Goal: Task Accomplishment & Management: Manage account settings

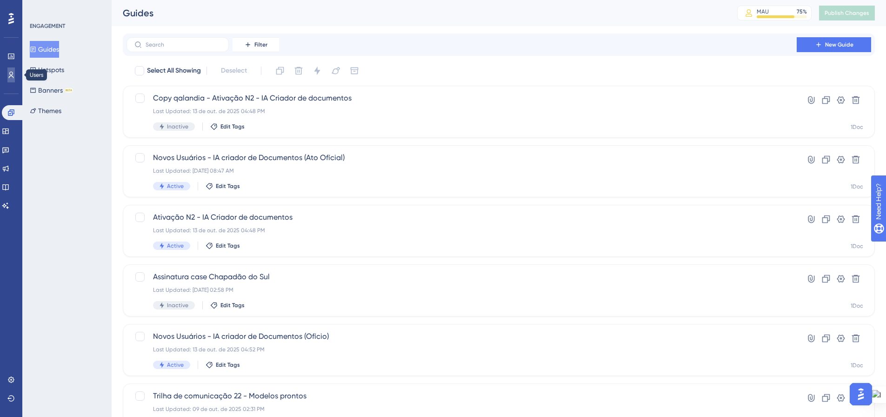
click at [7, 75] on link at bounding box center [10, 74] width 7 height 15
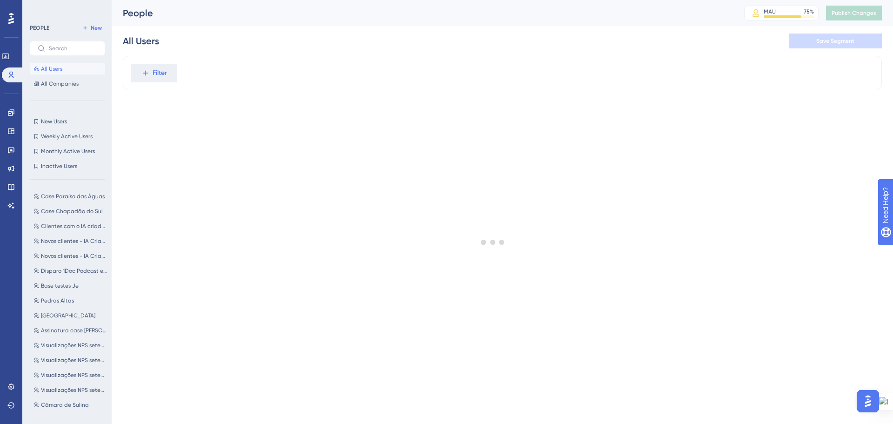
click at [147, 73] on div at bounding box center [493, 241] width 800 height 357
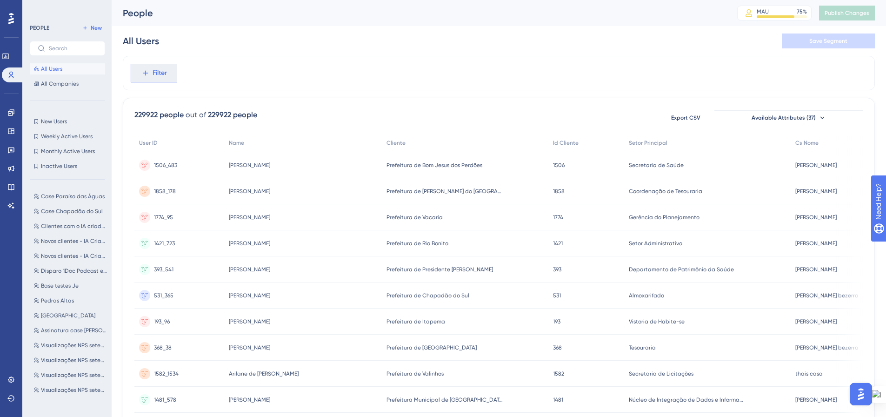
click at [154, 74] on span "Filter" at bounding box center [160, 72] width 14 height 11
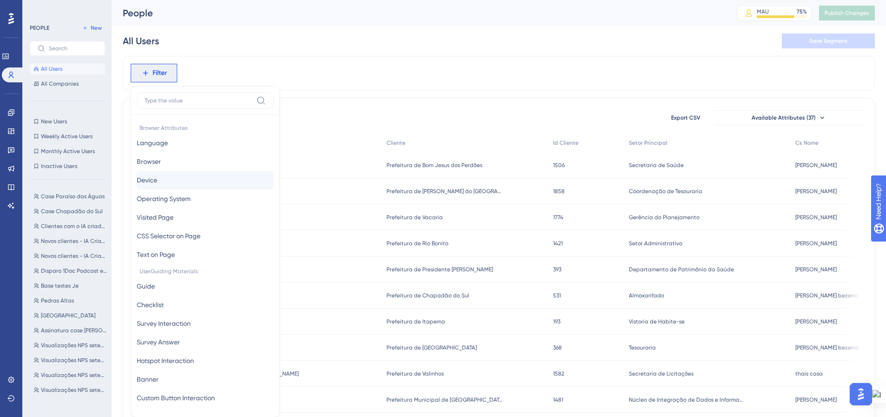
scroll to position [43, 0]
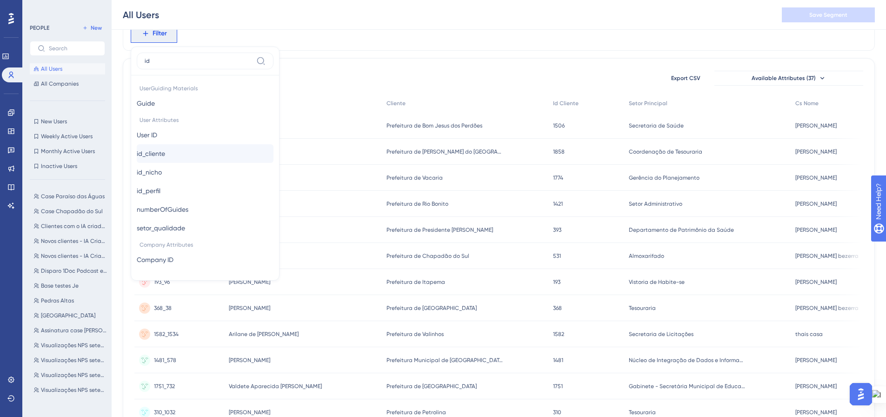
type input "id"
click at [178, 149] on button "id_cliente id_cliente" at bounding box center [205, 153] width 137 height 19
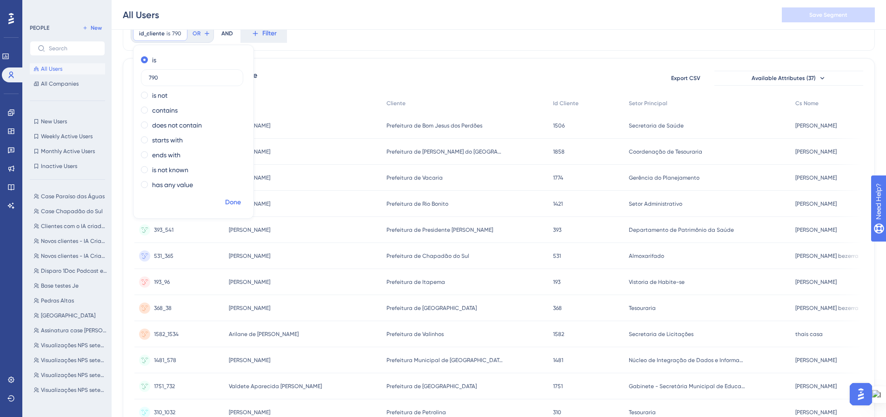
type input "790"
click at [229, 199] on span "Done" at bounding box center [233, 202] width 16 height 11
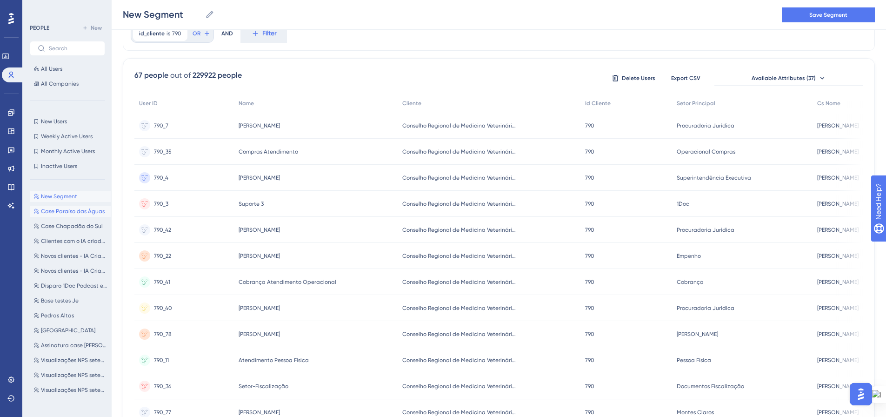
click at [60, 210] on span "Case Paraíso das Águas" at bounding box center [73, 210] width 64 height 7
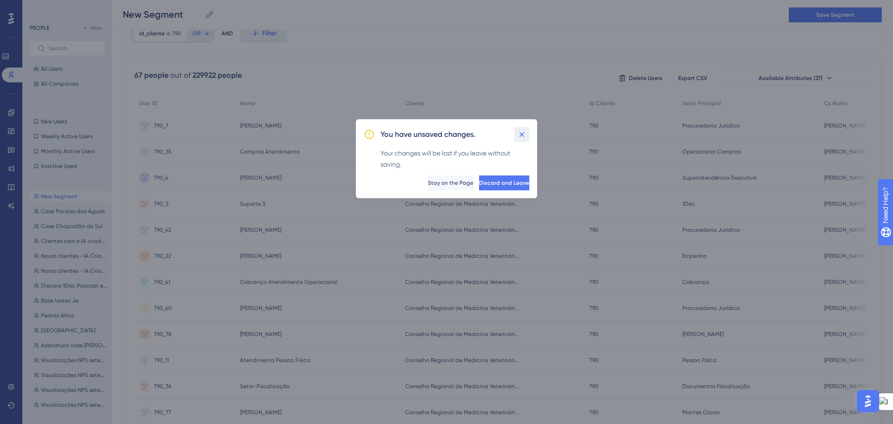
click at [521, 136] on icon at bounding box center [521, 134] width 9 height 9
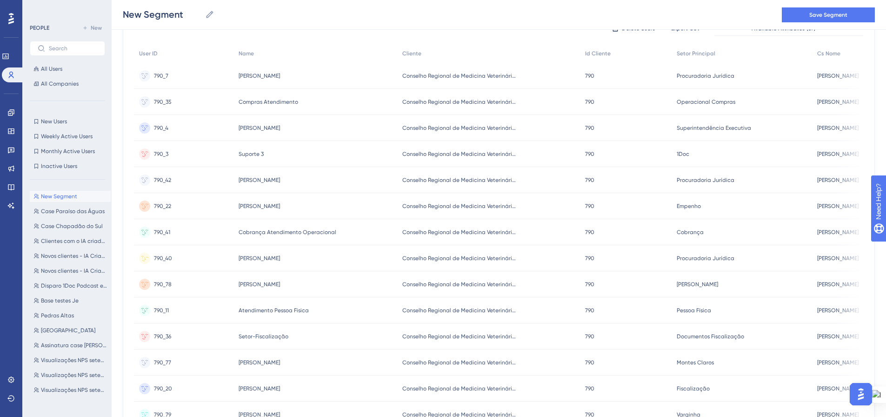
scroll to position [334, 0]
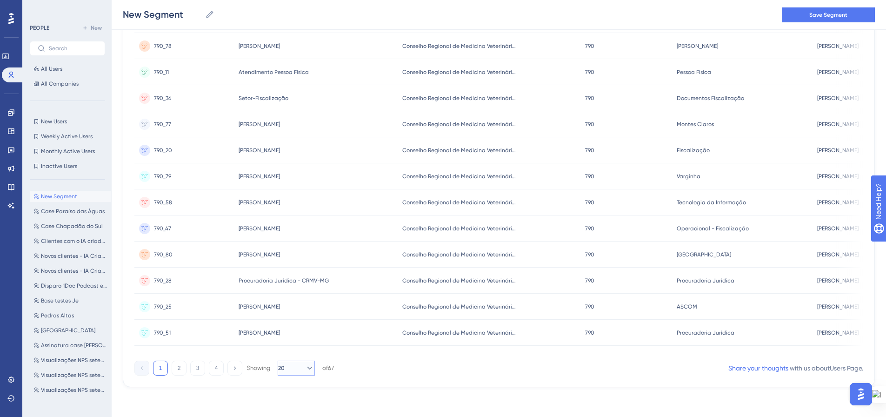
click at [305, 364] on icon at bounding box center [309, 367] width 9 height 9
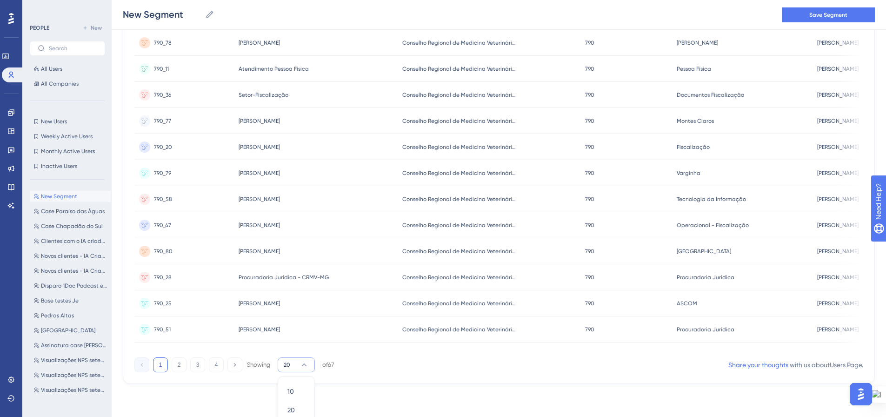
scroll to position [383, 0]
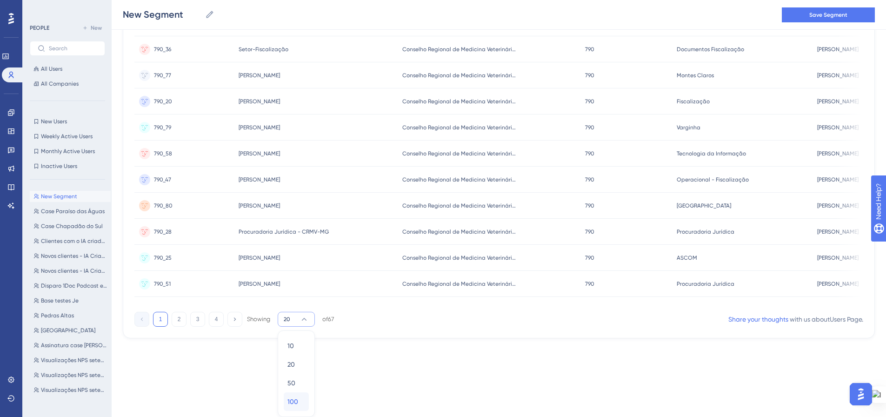
click at [299, 399] on div "100 100" at bounding box center [296, 401] width 18 height 19
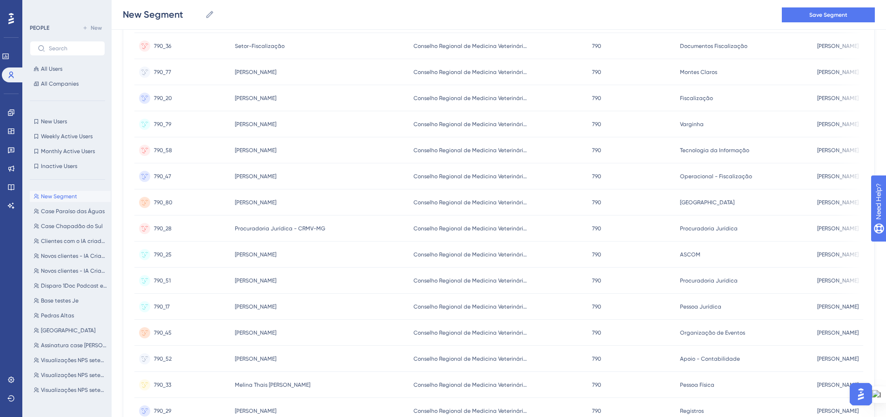
scroll to position [0, 0]
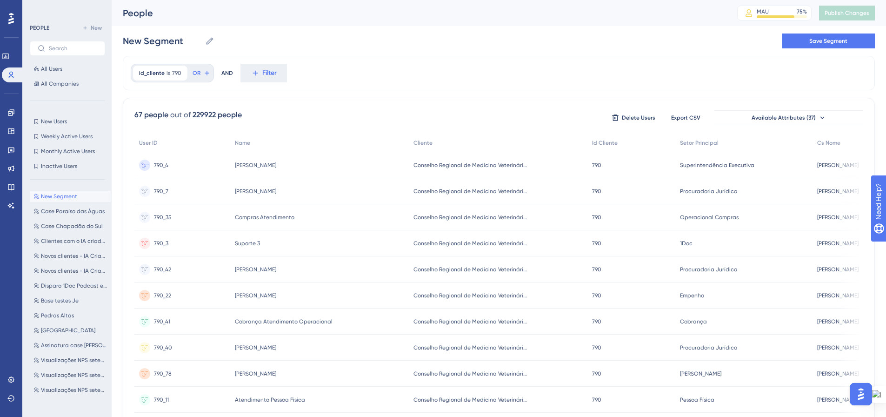
drag, startPoint x: 310, startPoint y: 164, endPoint x: 234, endPoint y: 167, distance: 75.4
click at [234, 167] on div "[PERSON_NAME]" at bounding box center [319, 165] width 179 height 26
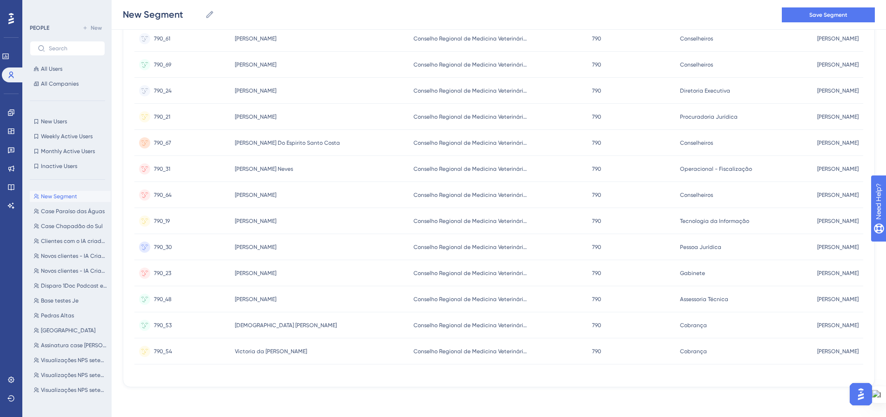
scroll to position [1540, 0]
drag, startPoint x: 308, startPoint y: 220, endPoint x: 235, endPoint y: 220, distance: 73.5
click at [235, 220] on div "[PERSON_NAME]" at bounding box center [319, 221] width 179 height 26
copy span "[PERSON_NAME]"
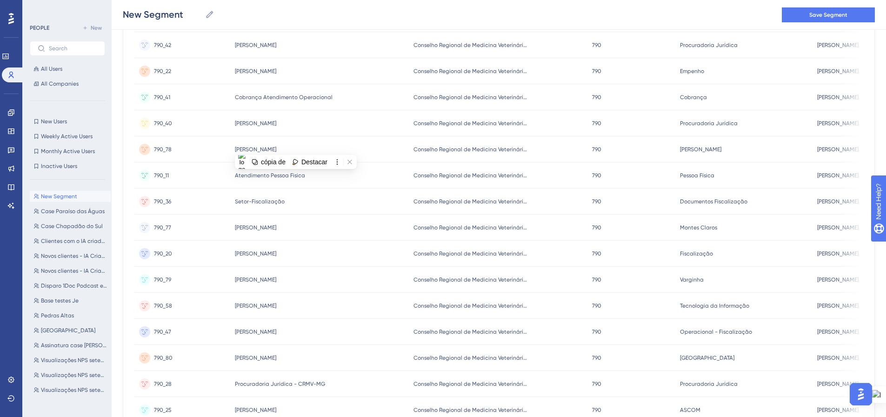
scroll to position [0, 0]
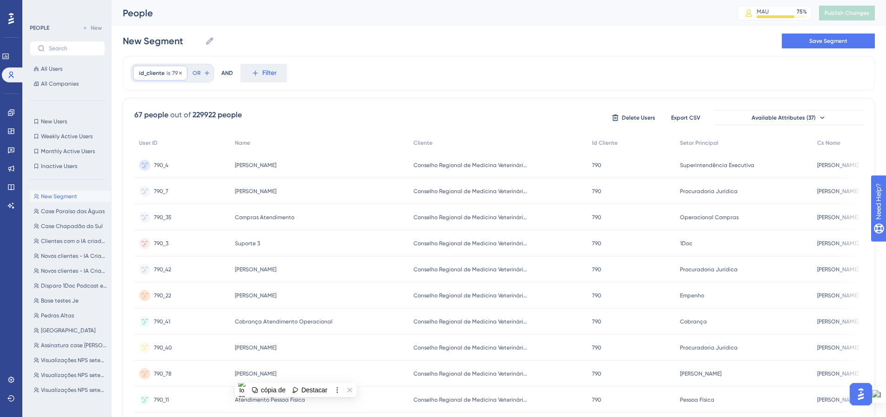
click at [156, 70] on span "id_cliente" at bounding box center [152, 72] width 26 height 7
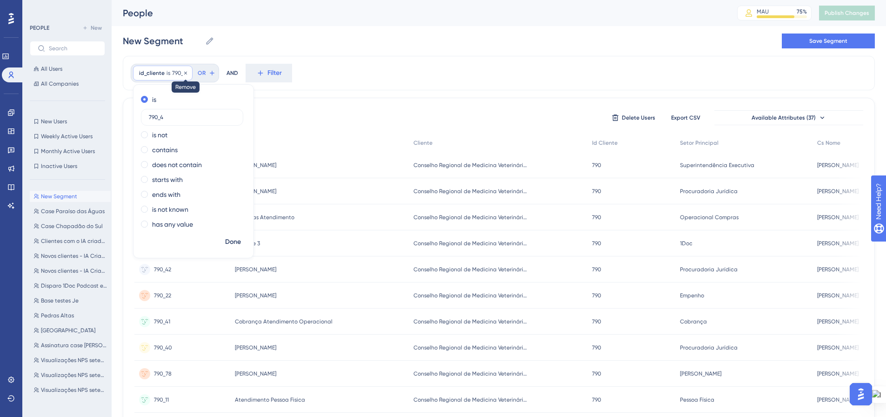
type input "790_4"
click at [185, 71] on icon at bounding box center [186, 73] width 6 height 6
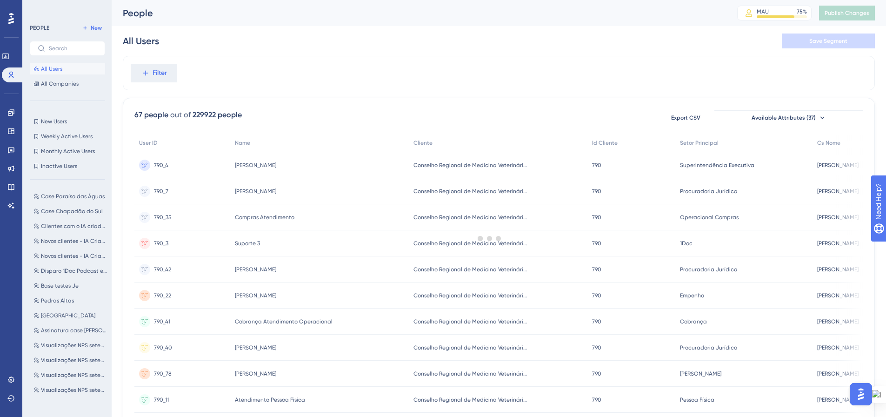
click at [147, 73] on div at bounding box center [489, 238] width 793 height 350
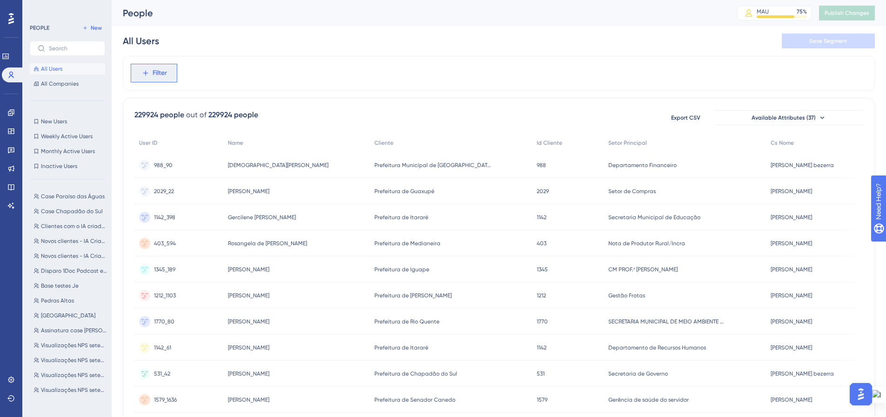
click at [143, 72] on icon at bounding box center [145, 73] width 8 height 8
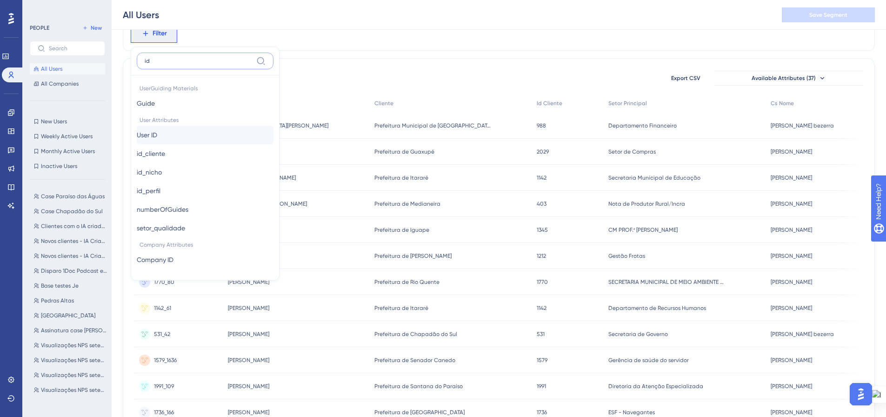
type input "id"
click at [171, 133] on button "User ID User ID" at bounding box center [205, 135] width 137 height 19
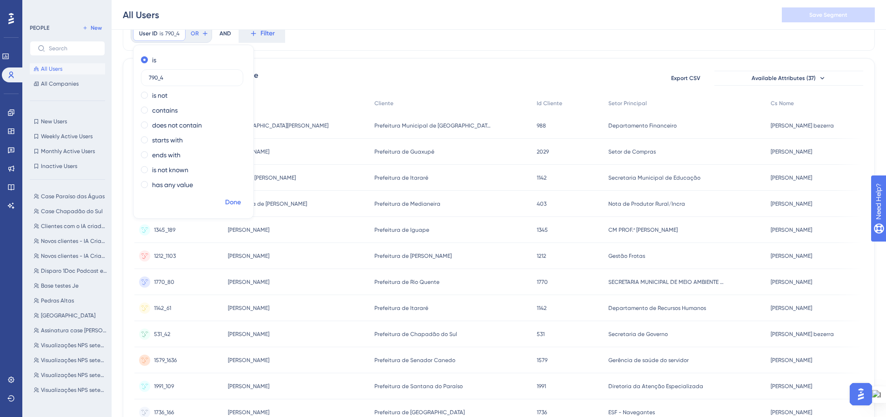
type input "790_4"
click at [231, 205] on span "Done" at bounding box center [233, 202] width 16 height 11
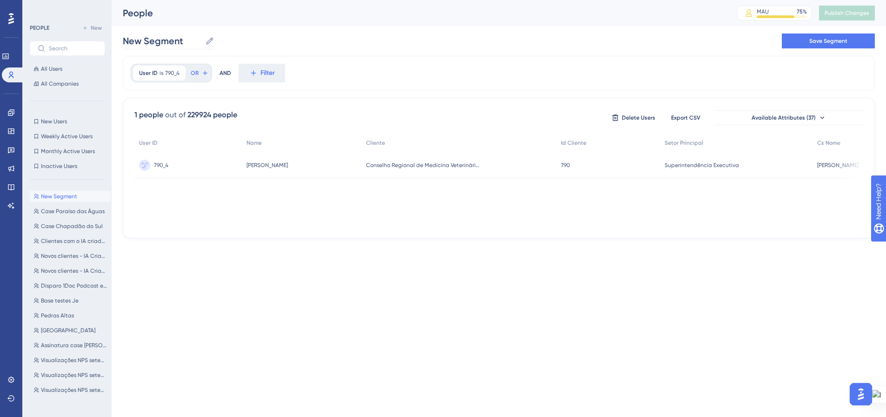
scroll to position [0, 0]
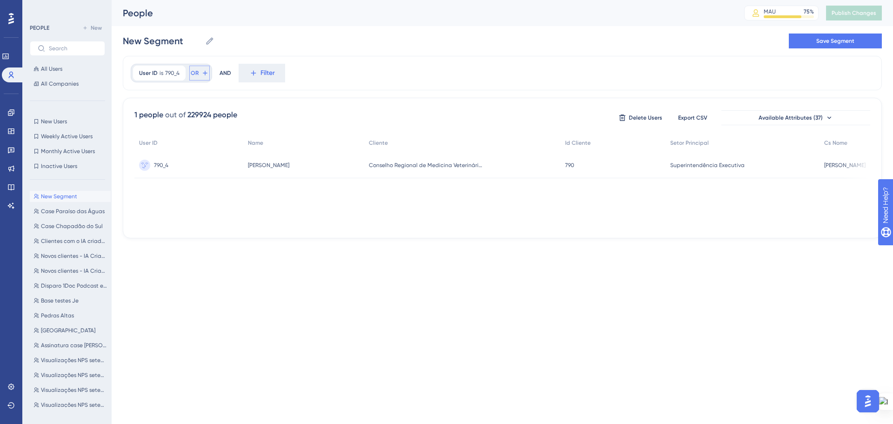
click at [204, 74] on icon at bounding box center [204, 72] width 7 height 7
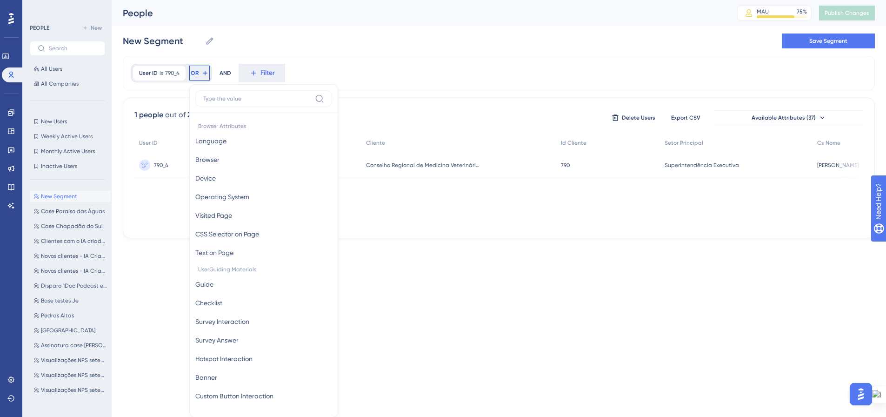
scroll to position [9, 0]
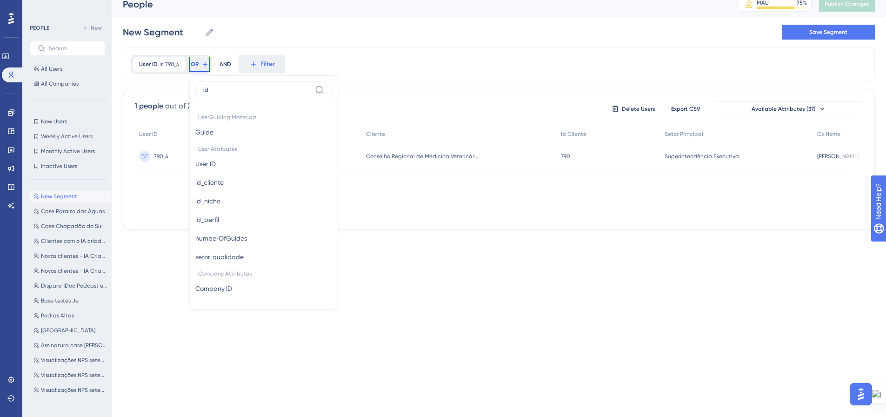
type input "id"
click at [230, 164] on button "User ID User ID" at bounding box center [263, 163] width 137 height 19
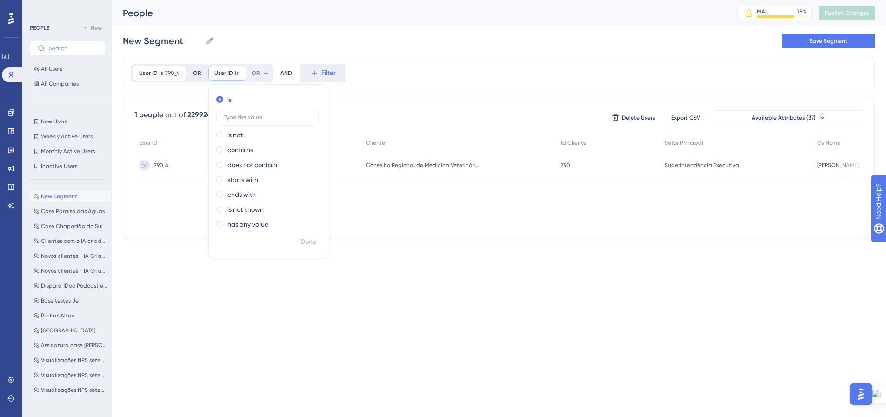
scroll to position [0, 0]
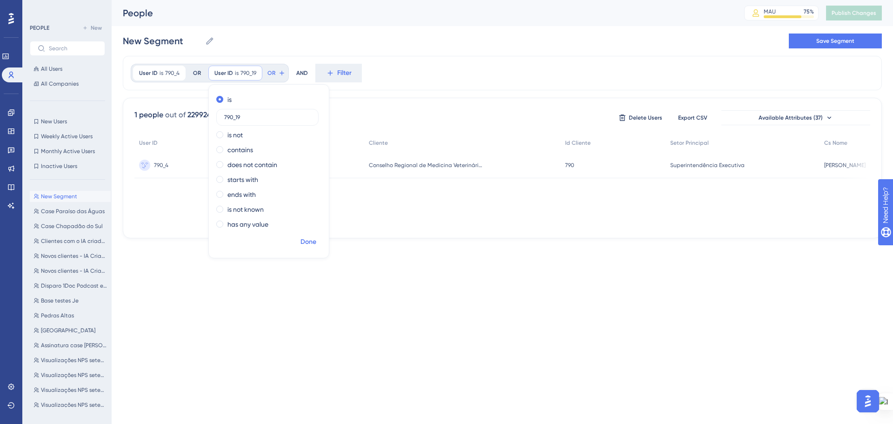
type input "790_19"
click at [302, 240] on span "Done" at bounding box center [308, 241] width 16 height 11
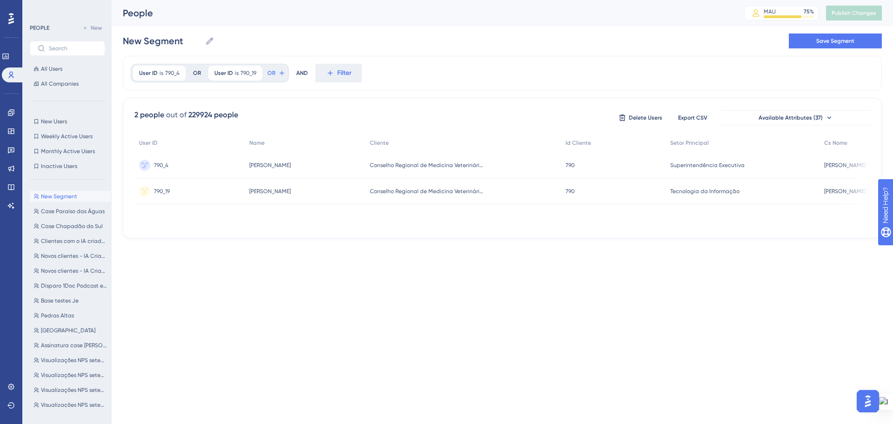
click at [281, 268] on html "Performance Users Engagement Widgets Feedback Product Updates Knowledge Base AI…" at bounding box center [446, 134] width 893 height 268
drag, startPoint x: 182, startPoint y: 40, endPoint x: 107, endPoint y: 40, distance: 74.9
click at [112, 40] on div "Performance Users Engagement Widgets Feedback Product Updates Knowledge Base AI…" at bounding box center [502, 126] width 781 height 253
click at [165, 40] on input "Case CRVMMG" at bounding box center [165, 40] width 84 height 13
click at [826, 45] on button "Save Segment" at bounding box center [835, 40] width 93 height 15
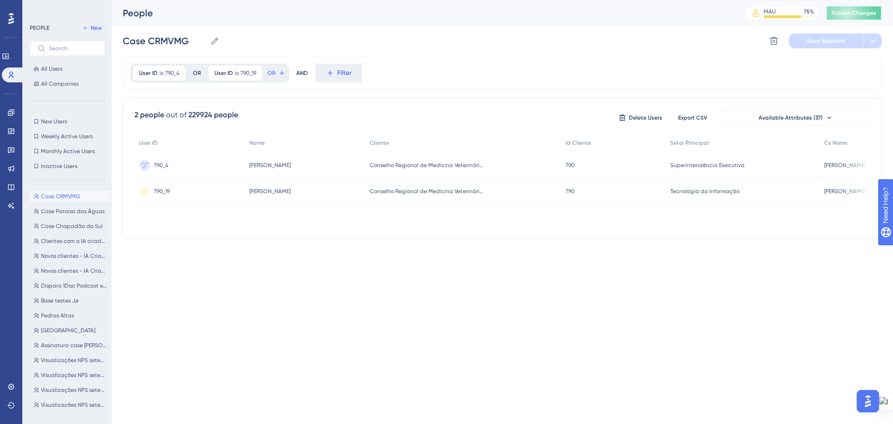
click at [868, 11] on span "Publish Changes" at bounding box center [854, 12] width 45 height 7
click at [71, 209] on span "Case Paraíso das Águas" at bounding box center [73, 210] width 64 height 7
type input "Case Paraíso das Águas"
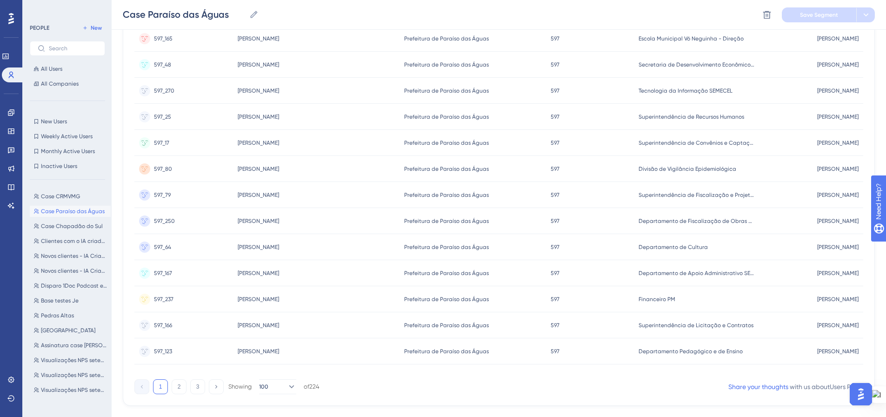
scroll to position [2418, 0]
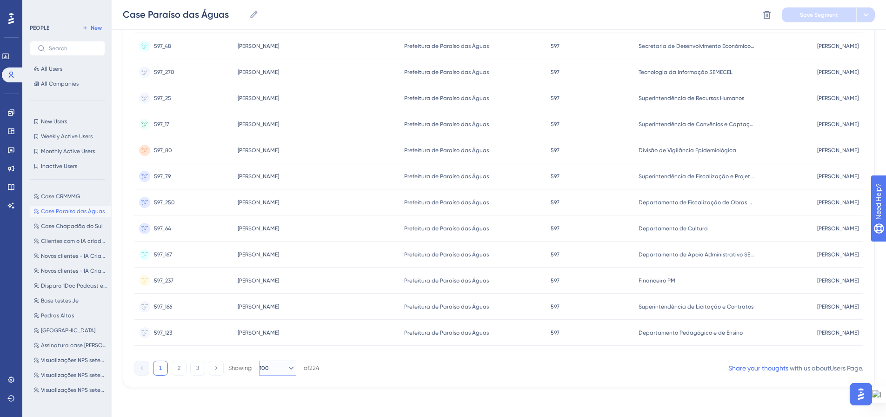
click at [287, 366] on icon at bounding box center [291, 367] width 9 height 9
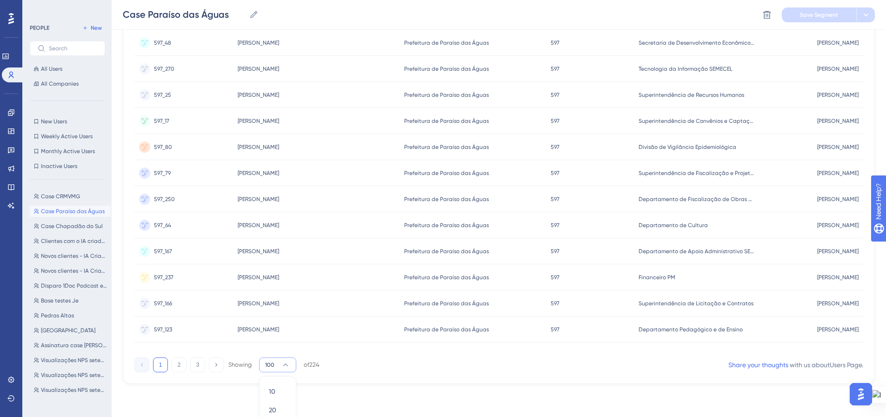
scroll to position [2467, 0]
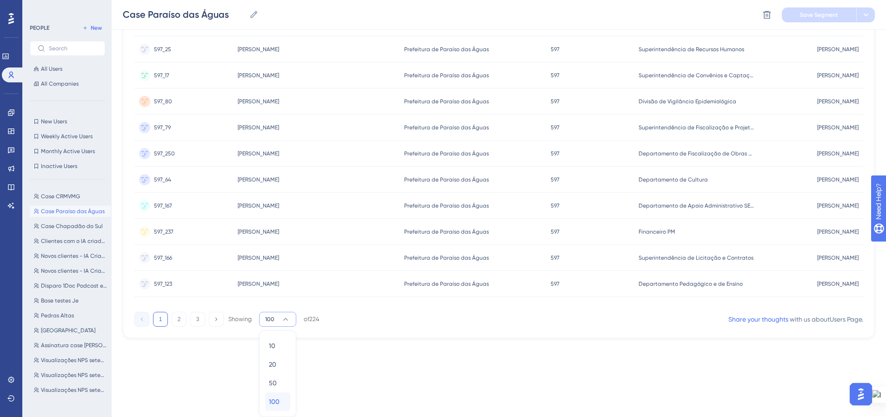
click at [283, 395] on div "100 100" at bounding box center [278, 401] width 18 height 19
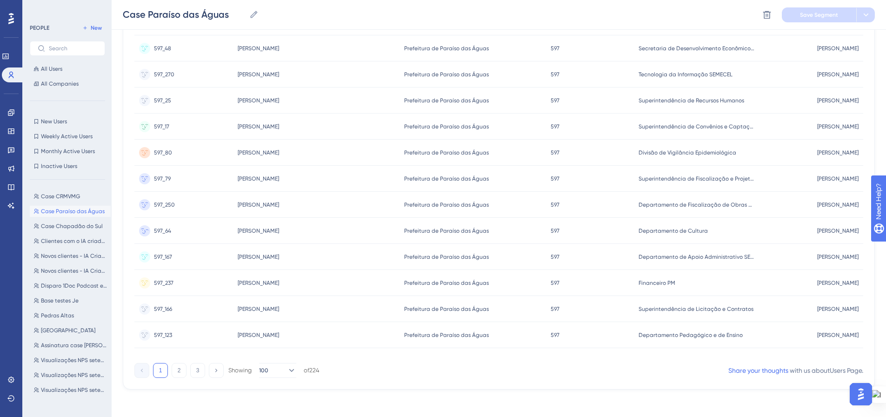
scroll to position [2418, 0]
click at [178, 367] on button "2" at bounding box center [179, 367] width 15 height 15
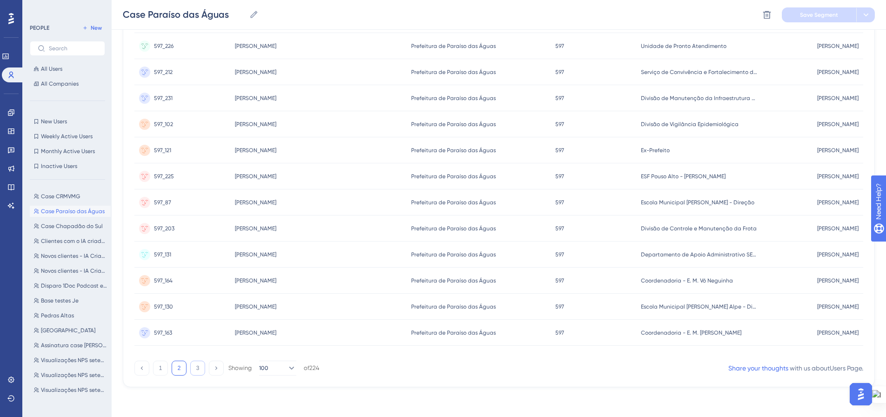
click at [193, 367] on button "3" at bounding box center [197, 367] width 15 height 15
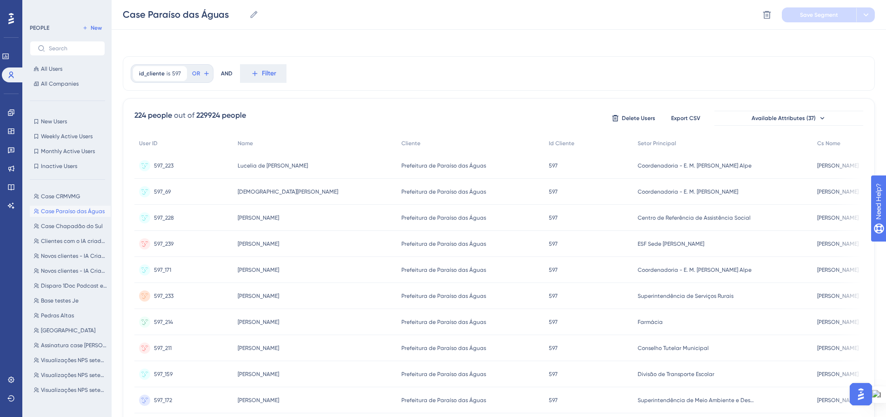
scroll to position [0, 0]
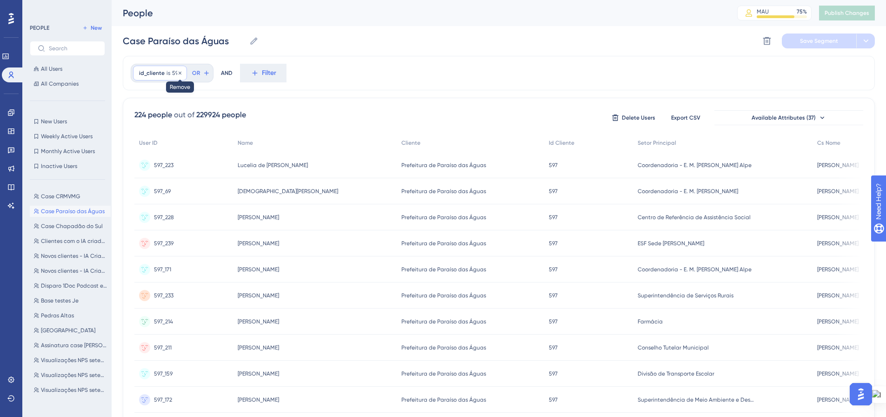
click at [179, 74] on icon at bounding box center [180, 73] width 6 height 6
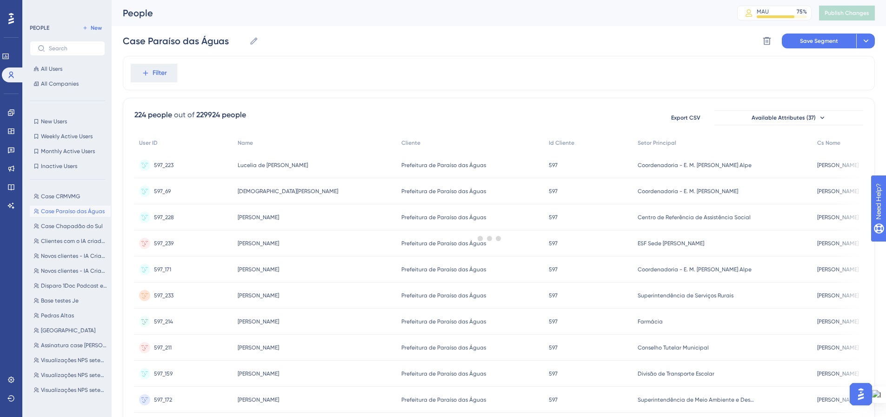
click at [145, 73] on div at bounding box center [489, 238] width 793 height 350
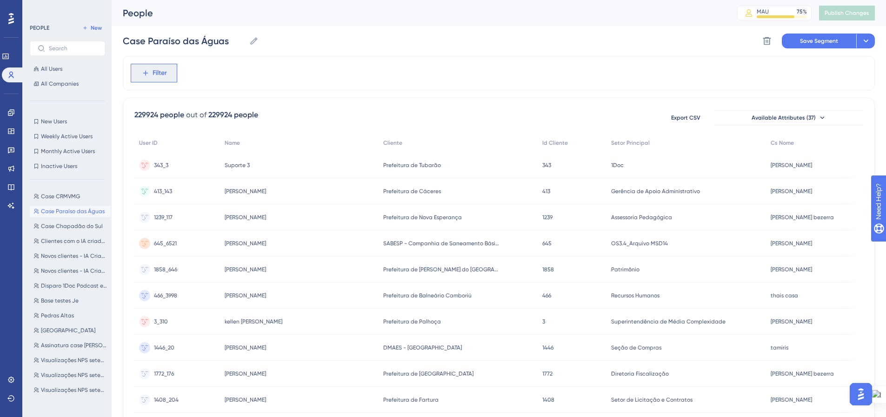
drag, startPoint x: 149, startPoint y: 75, endPoint x: 149, endPoint y: 83, distance: 7.9
click at [149, 75] on icon at bounding box center [145, 73] width 8 height 8
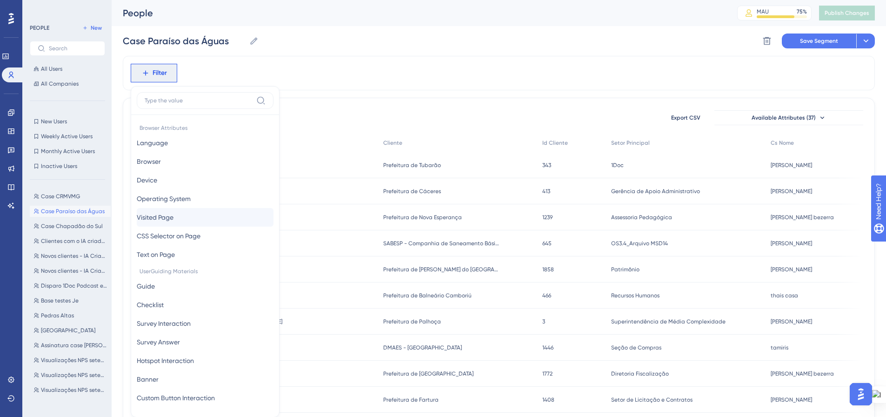
scroll to position [43, 0]
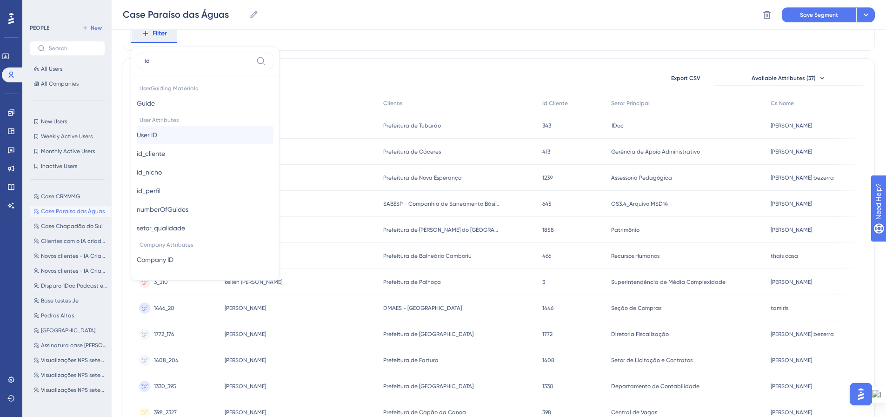
type input "id"
click at [167, 138] on button "User ID User ID" at bounding box center [205, 135] width 137 height 19
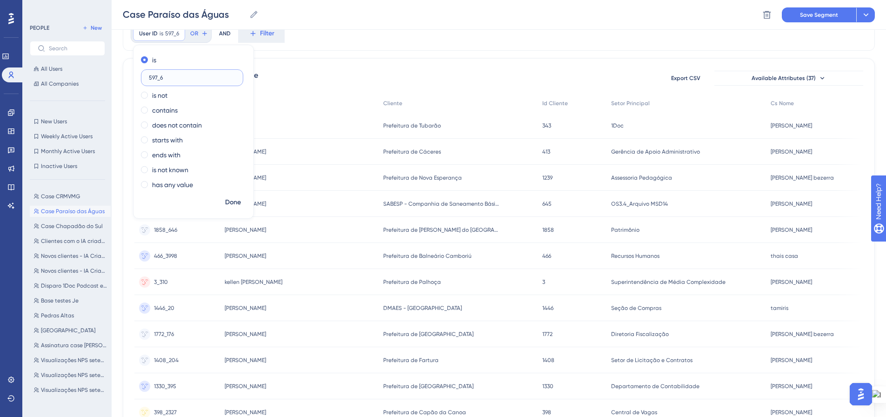
type input "597_6"
click at [229, 200] on span "Done" at bounding box center [233, 202] width 16 height 11
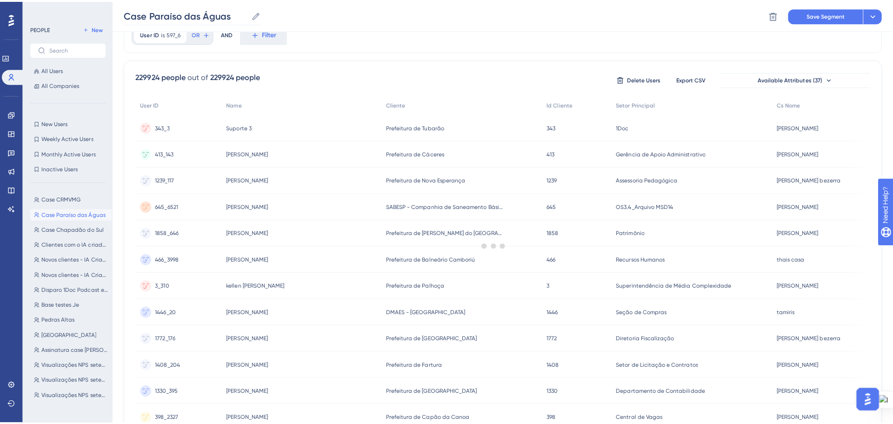
scroll to position [0, 0]
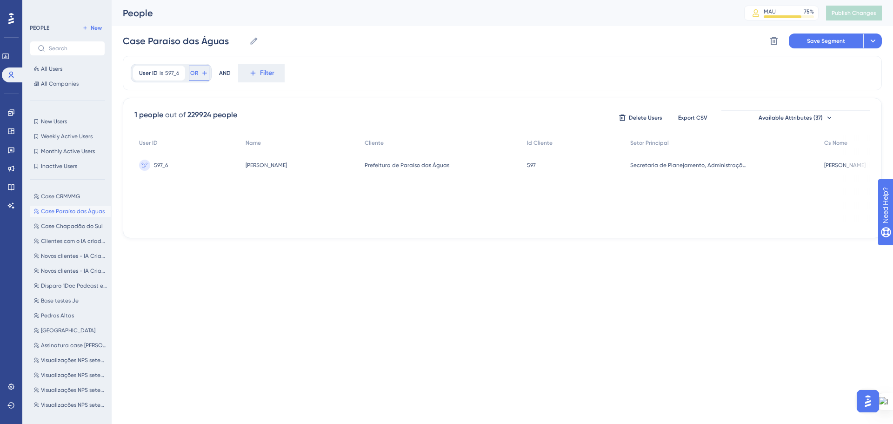
click at [202, 72] on icon at bounding box center [204, 72] width 7 height 7
drag, startPoint x: 203, startPoint y: 96, endPoint x: 197, endPoint y: 98, distance: 6.2
click at [196, 97] on label "597_33" at bounding box center [263, 98] width 137 height 17
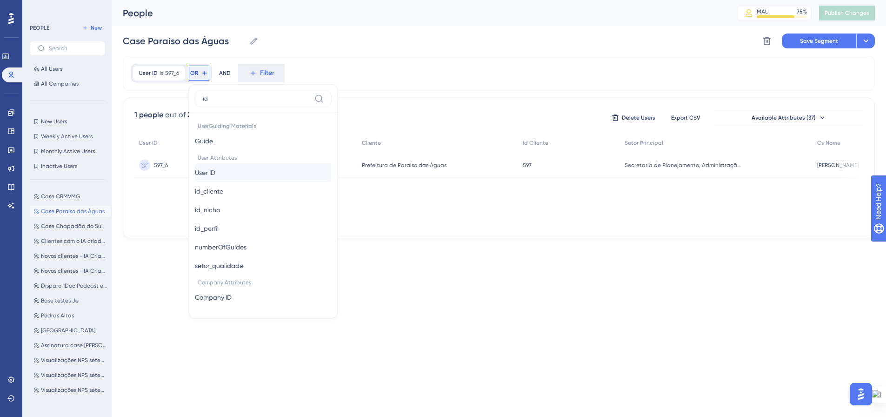
type input "id"
click at [234, 176] on button "User ID User ID" at bounding box center [263, 172] width 137 height 19
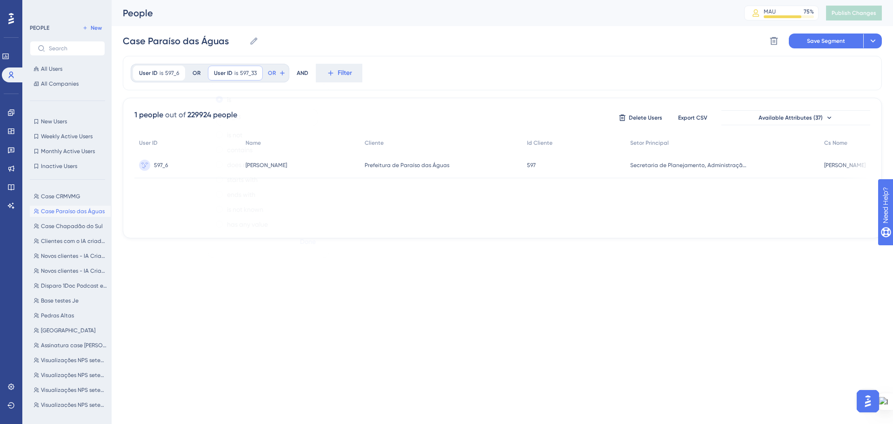
type input "597_33"
click at [309, 238] on span "Done" at bounding box center [308, 241] width 16 height 11
click at [284, 73] on icon at bounding box center [282, 72] width 7 height 7
type input "5"
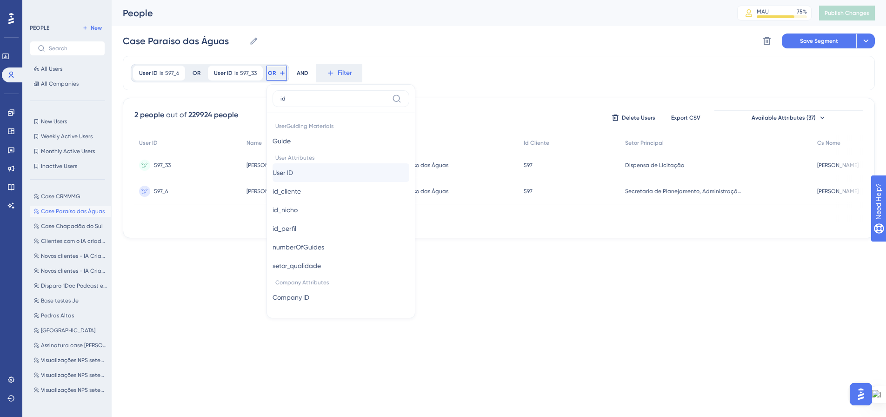
type input "id"
click at [347, 172] on button "User ID User ID" at bounding box center [341, 172] width 137 height 19
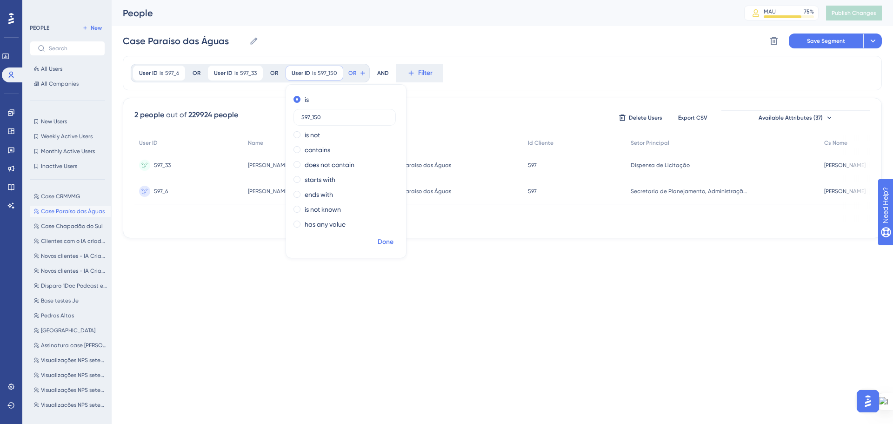
type input "597_150"
click at [383, 241] on span "Done" at bounding box center [386, 241] width 16 height 11
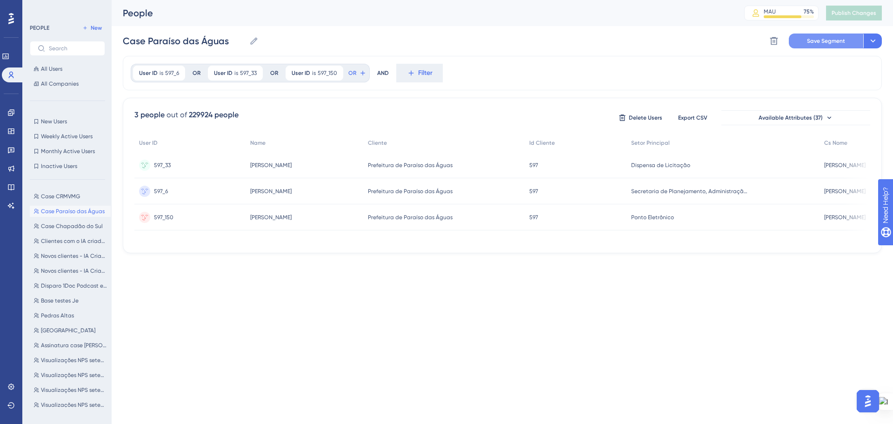
click at [835, 42] on span "Save Segment" at bounding box center [826, 40] width 38 height 7
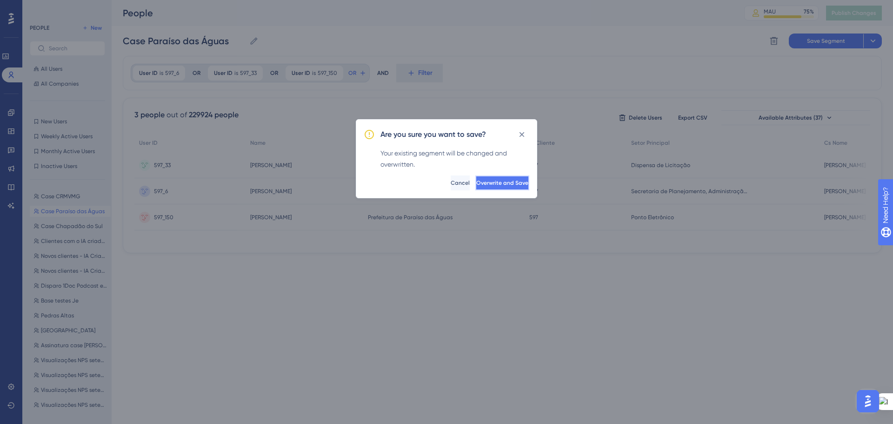
click at [479, 183] on span "Overwrite and Save" at bounding box center [502, 182] width 52 height 7
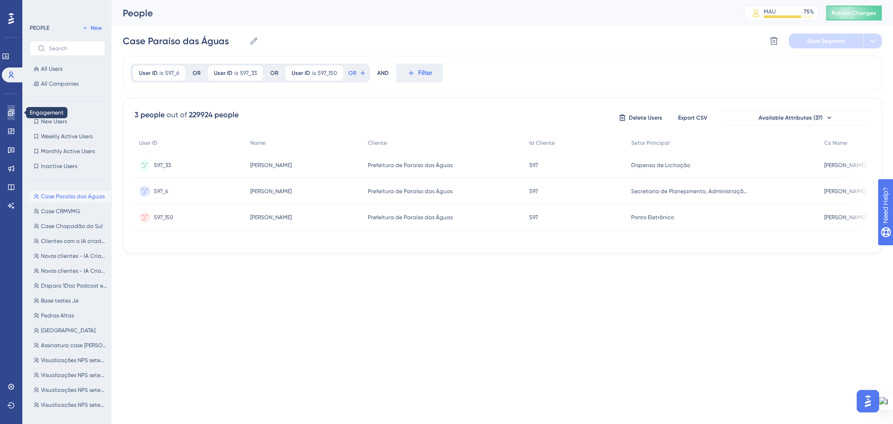
click at [15, 112] on link at bounding box center [10, 112] width 7 height 15
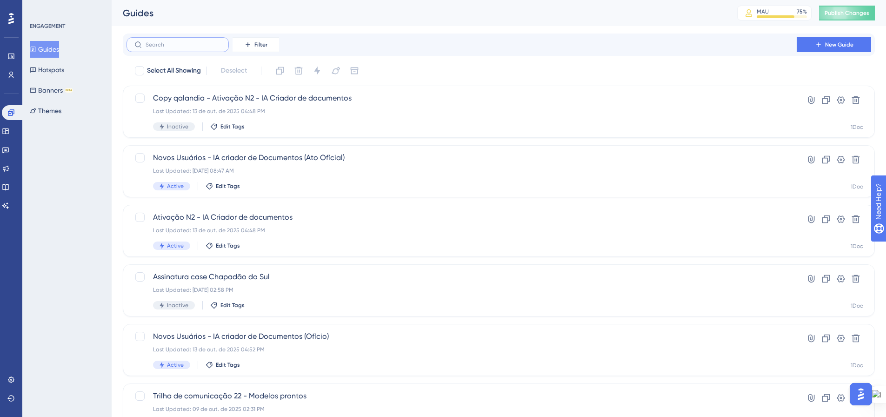
click at [199, 47] on input "text" at bounding box center [183, 44] width 75 height 7
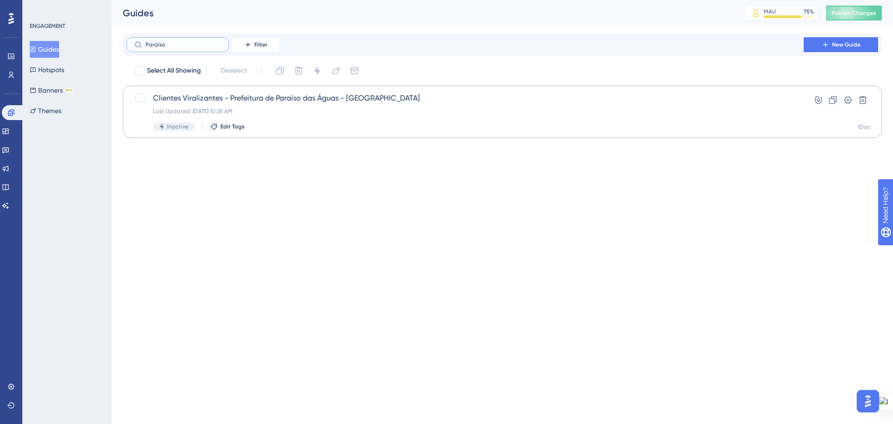
type input "Paraíso"
click at [332, 108] on div "Last Updated: [DATE] 10:28 AM" at bounding box center [465, 110] width 624 height 7
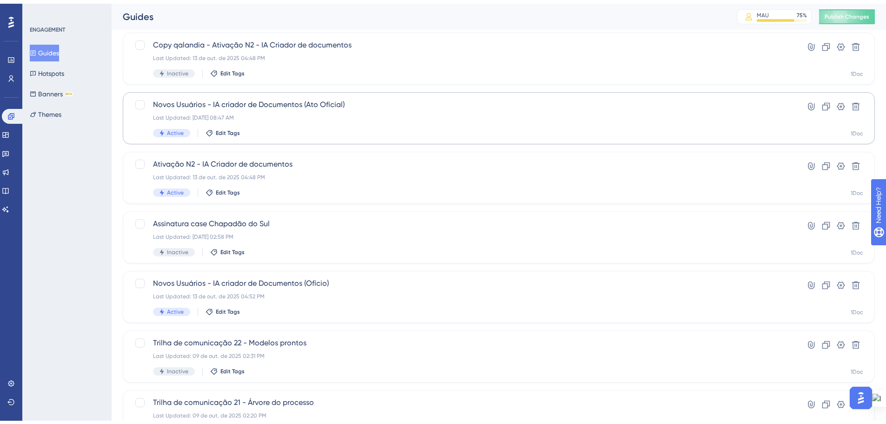
scroll to position [298, 0]
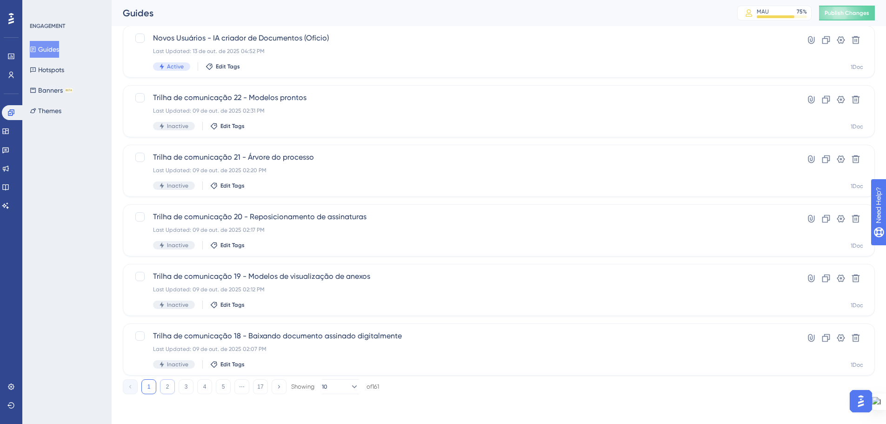
click at [170, 384] on button "2" at bounding box center [167, 386] width 15 height 15
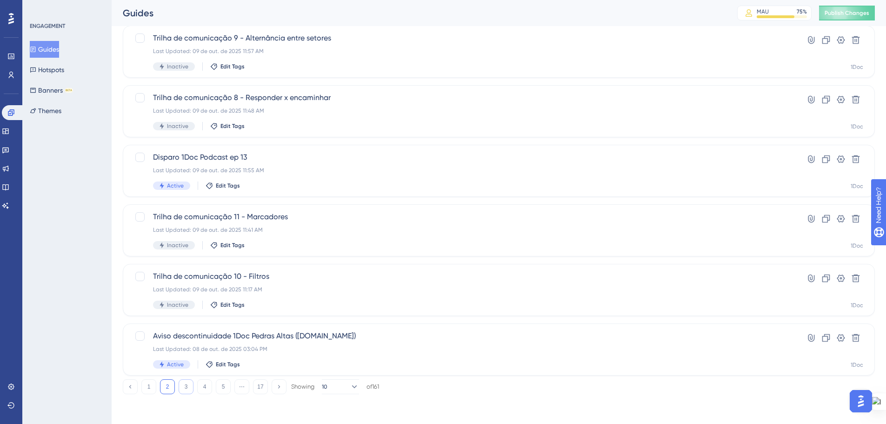
click at [183, 383] on button "3" at bounding box center [186, 386] width 15 height 15
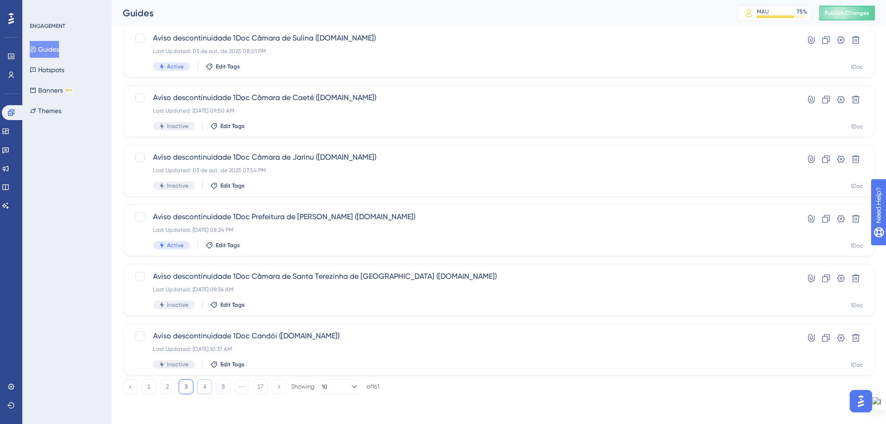
click at [204, 381] on button "4" at bounding box center [204, 386] width 15 height 15
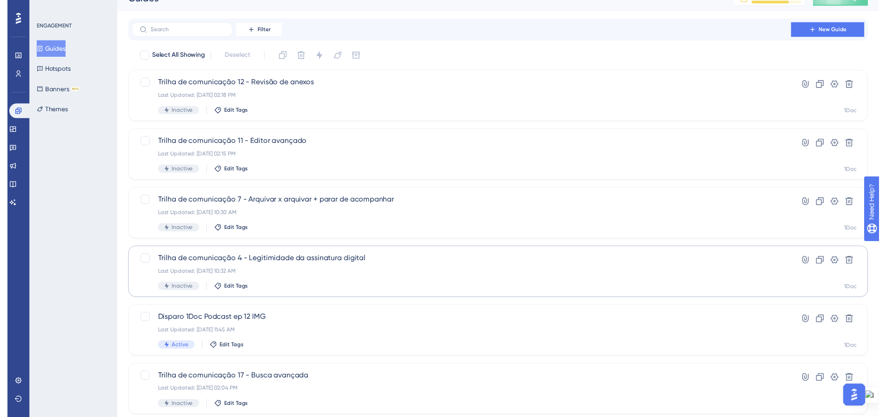
scroll to position [0, 0]
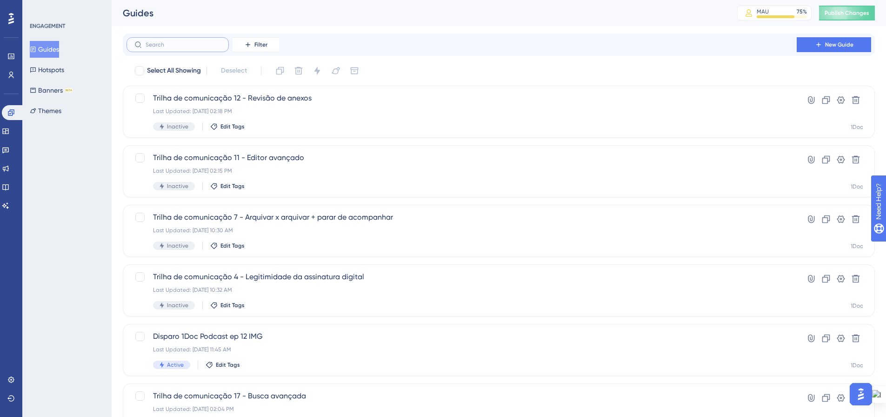
click at [172, 47] on input "text" at bounding box center [183, 44] width 75 height 7
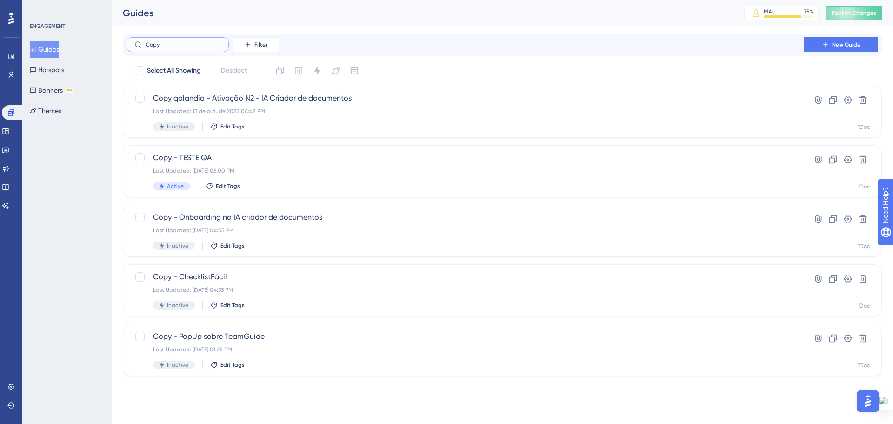
click at [155, 45] on input "Copy" at bounding box center [183, 44] width 75 height 7
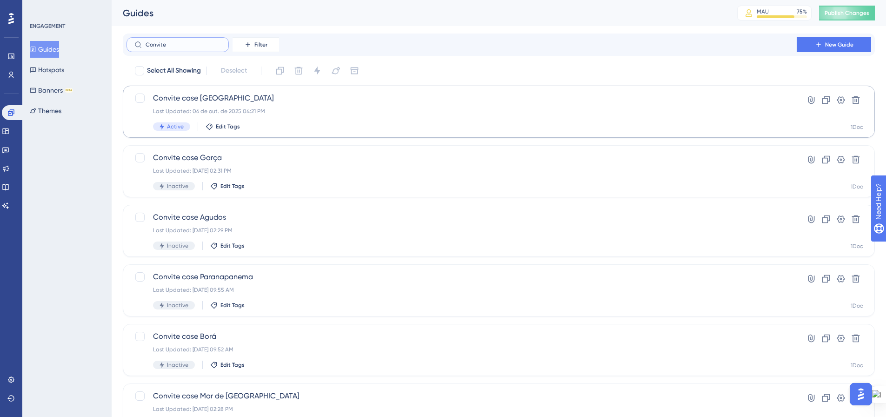
type input "Convite"
click at [306, 120] on div "Convite case [GEOGRAPHIC_DATA] Last Updated: [DATE] 04:21 PM Active Edit Tags" at bounding box center [461, 112] width 617 height 38
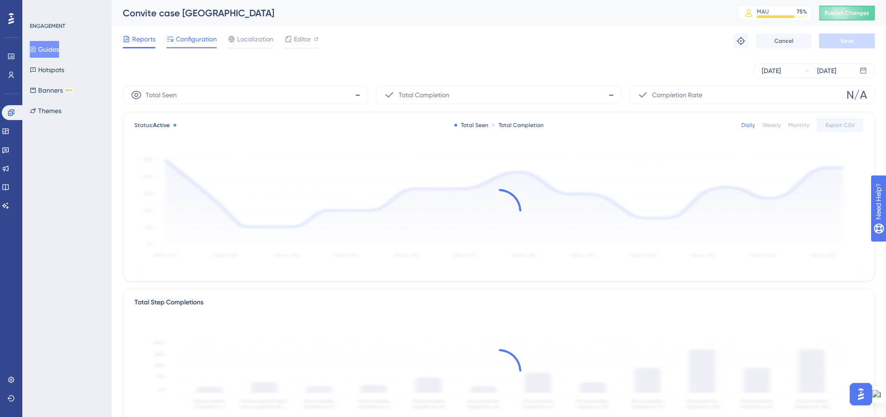
click at [195, 42] on span "Configuration" at bounding box center [196, 38] width 41 height 11
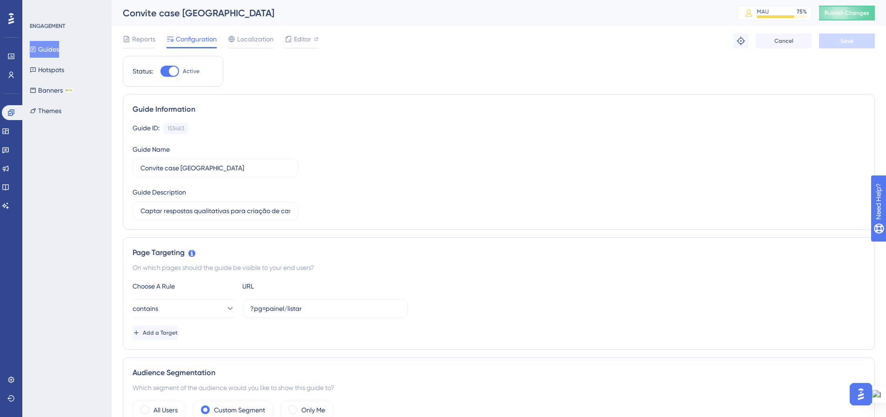
click at [166, 70] on div at bounding box center [169, 71] width 19 height 11
click at [160, 71] on input "Active" at bounding box center [160, 71] width 0 height 0
checkbox input "false"
click at [842, 46] on button "Save" at bounding box center [847, 40] width 56 height 15
click at [845, 15] on span "Publish Changes" at bounding box center [847, 12] width 45 height 7
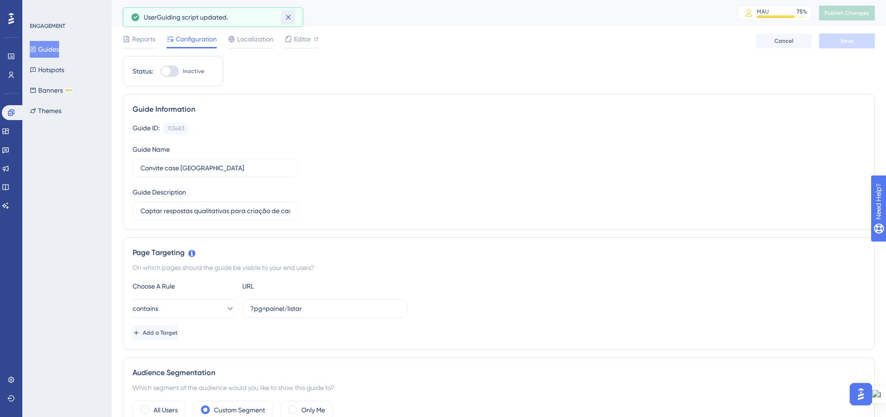
click at [288, 19] on icon at bounding box center [288, 17] width 9 height 9
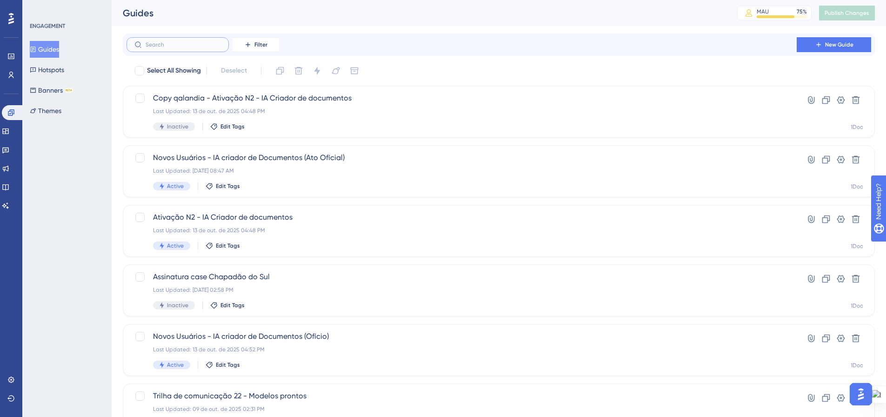
click at [187, 46] on input "text" at bounding box center [183, 44] width 75 height 7
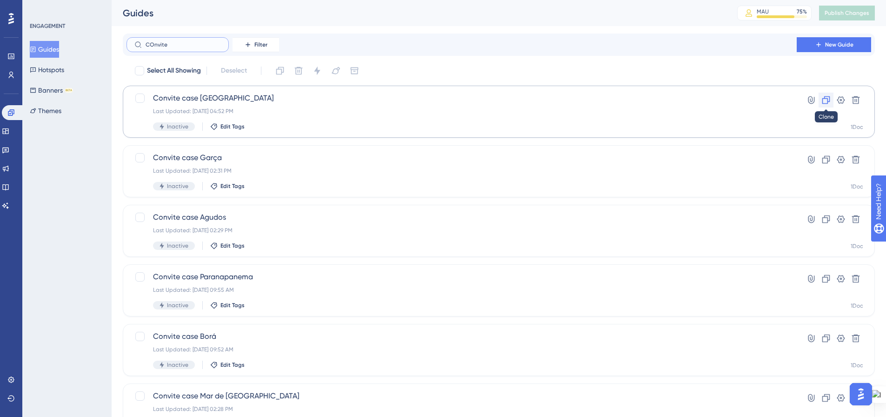
type input "COnvite"
click at [825, 104] on icon at bounding box center [825, 99] width 9 height 9
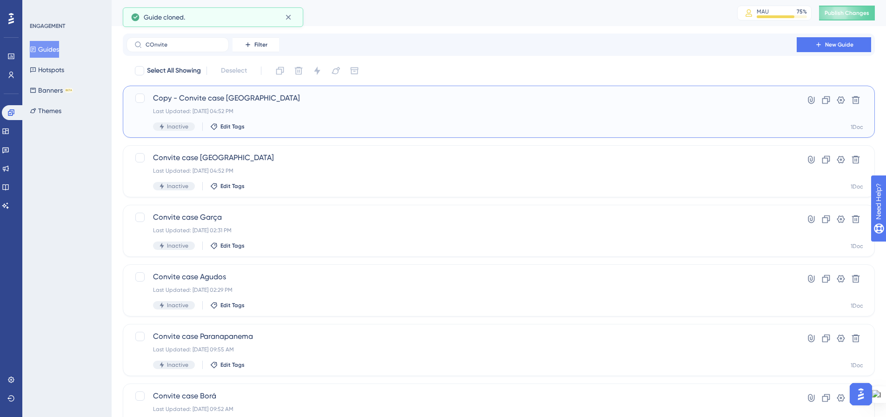
click at [172, 101] on span "Copy - Convite case [GEOGRAPHIC_DATA]" at bounding box center [461, 98] width 617 height 11
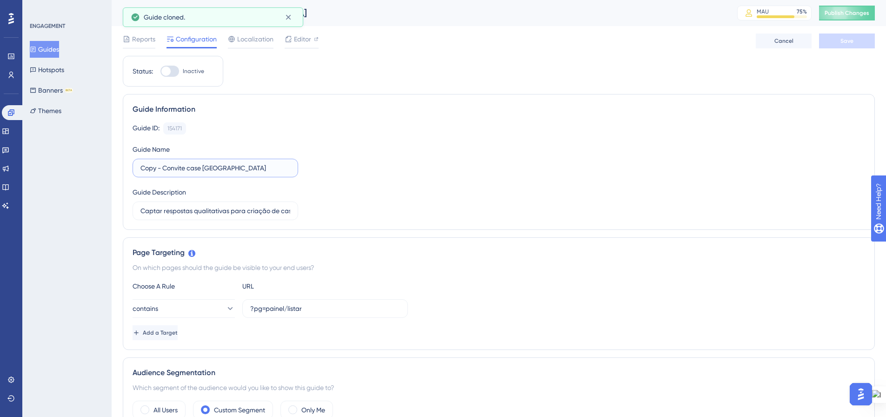
drag, startPoint x: 163, startPoint y: 167, endPoint x: 130, endPoint y: 166, distance: 33.5
click at [130, 166] on div "Guide Information Guide ID: 154171 Copy Guide Name Copy - Convite case Chapadão…" at bounding box center [499, 162] width 752 height 136
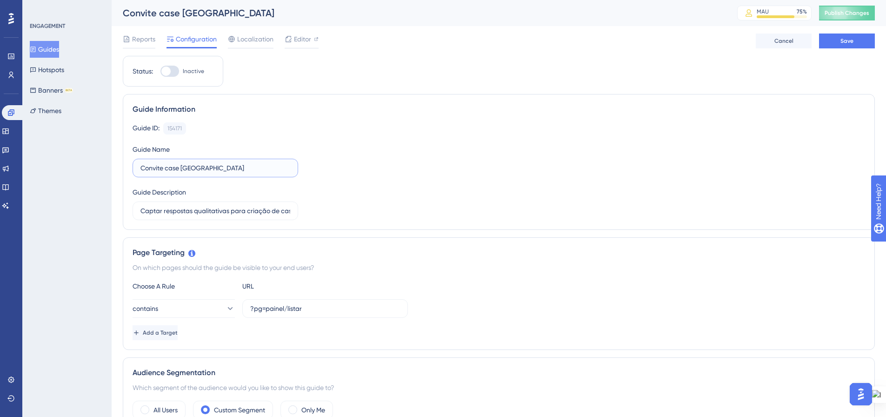
drag, startPoint x: 241, startPoint y: 167, endPoint x: 183, endPoint y: 168, distance: 58.6
click at [183, 168] on input "Convite case [GEOGRAPHIC_DATA]" at bounding box center [215, 168] width 150 height 10
type input "Convite case [GEOGRAPHIC_DATA]"
click at [416, 205] on div "Guide ID: 154171 Copy Guide Name Convite case Paraíso das Águas Guide Descripti…" at bounding box center [499, 171] width 733 height 98
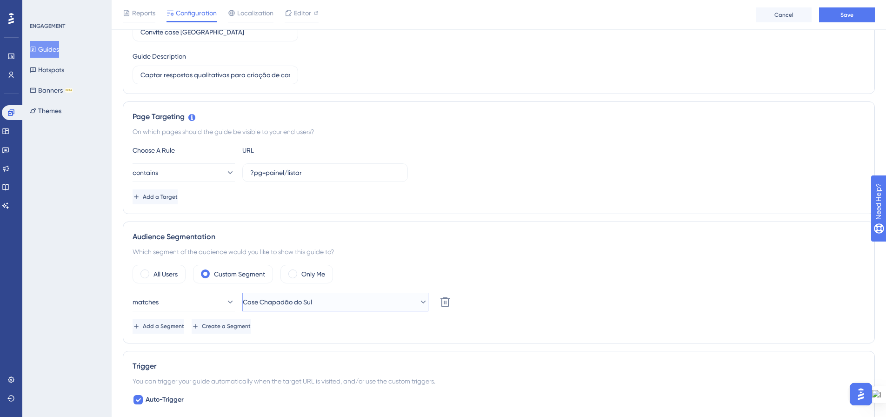
click at [366, 304] on button "Case Chapadão do Sul" at bounding box center [335, 302] width 186 height 19
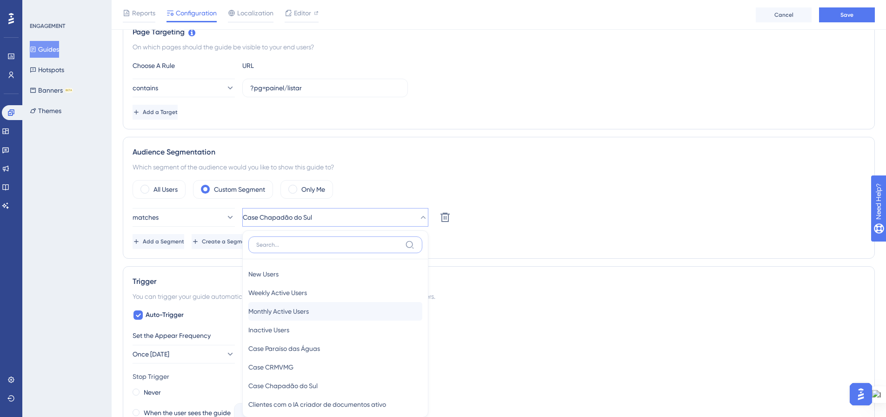
scroll to position [340, 0]
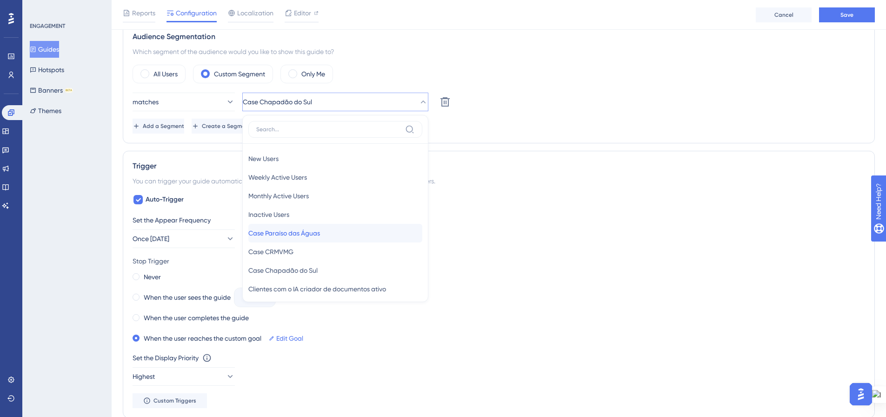
click at [351, 230] on div "Case Paraíso das Águas [GEOGRAPHIC_DATA]" at bounding box center [335, 233] width 174 height 19
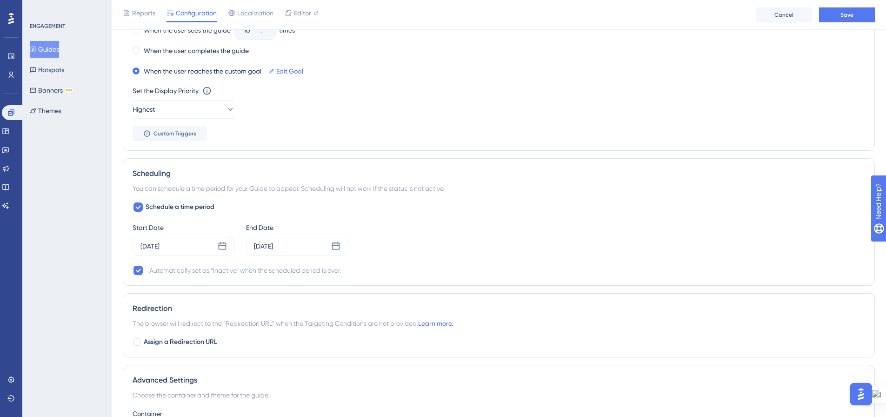
scroll to position [619, 0]
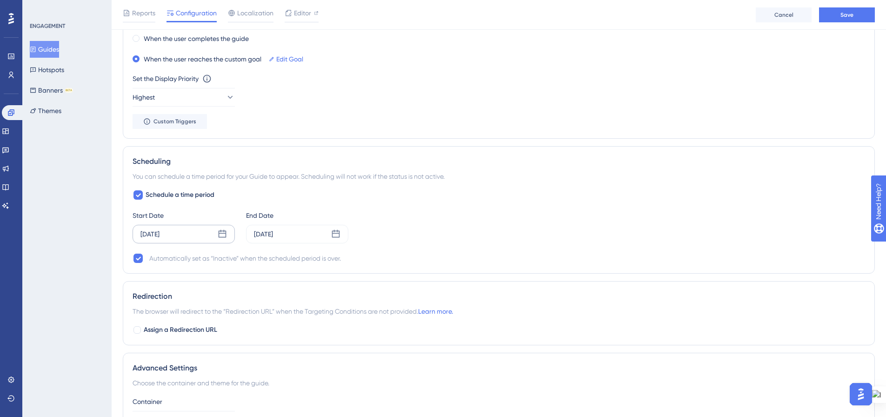
click at [221, 233] on icon at bounding box center [222, 233] width 9 height 9
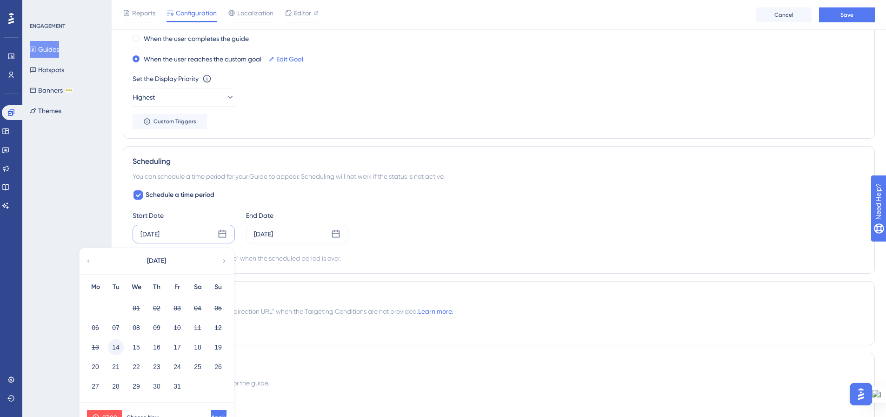
click at [113, 346] on button "14" at bounding box center [116, 347] width 16 height 16
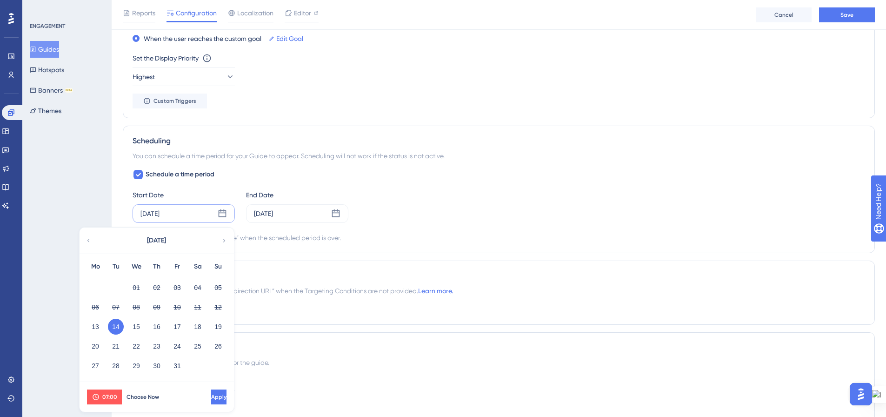
scroll to position [665, 0]
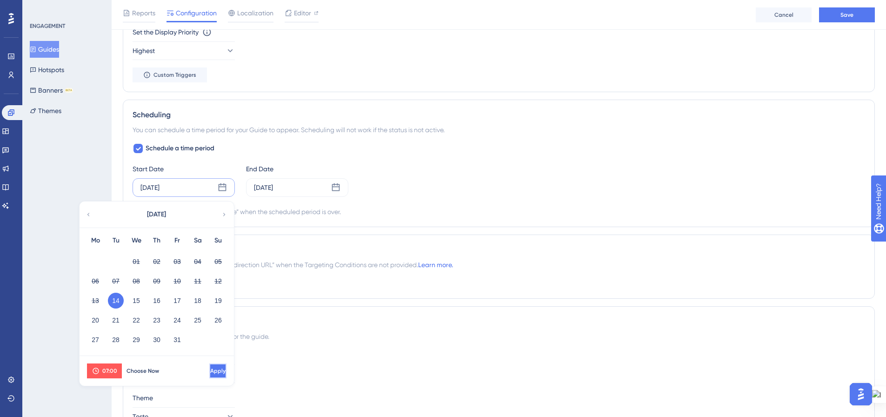
click at [209, 369] on button "Apply" at bounding box center [217, 370] width 17 height 15
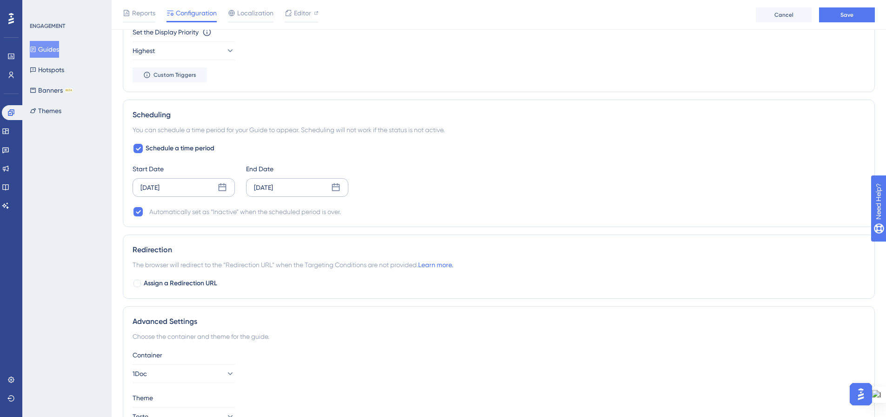
click at [340, 187] on div "[DATE]" at bounding box center [297, 187] width 102 height 19
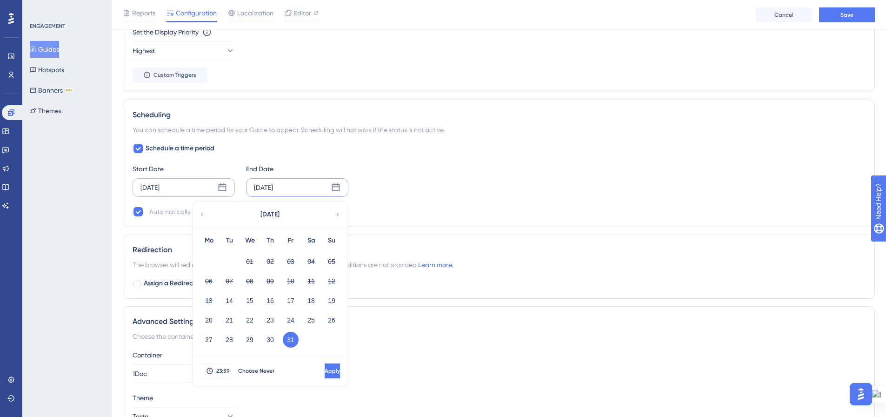
click at [398, 186] on div "Start Date [DATE] End Date [DATE] [DATE] Mo Tu We Th Fr Sa Su 01 02 03 04 05 06…" at bounding box center [499, 179] width 733 height 33
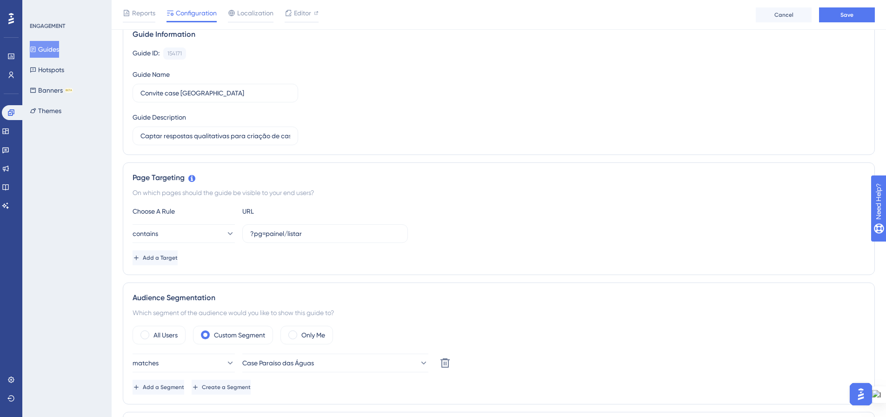
scroll to position [0, 0]
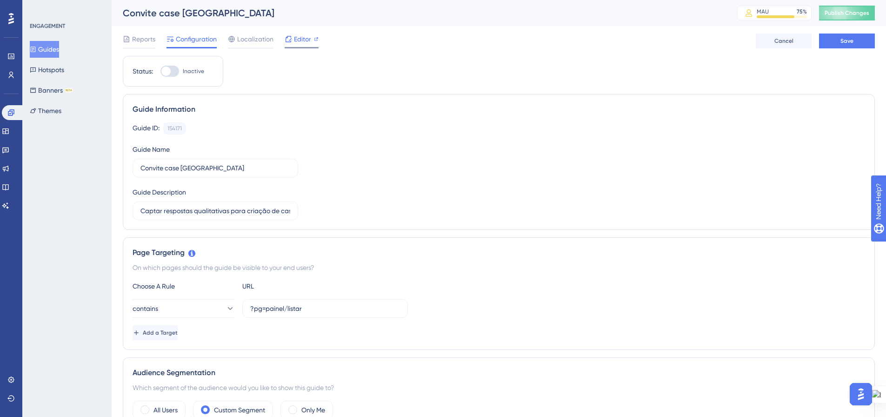
click at [293, 42] on div "Editor" at bounding box center [302, 38] width 34 height 11
click at [828, 42] on button "Save" at bounding box center [847, 40] width 56 height 15
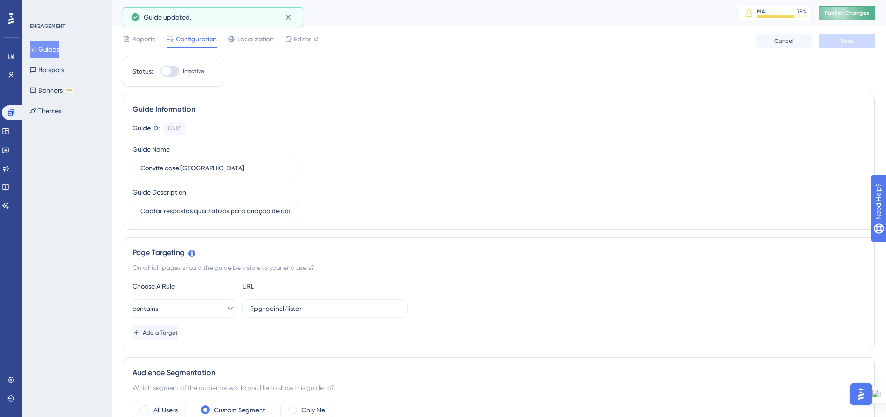
click at [858, 13] on span "Publish Changes" at bounding box center [847, 12] width 45 height 7
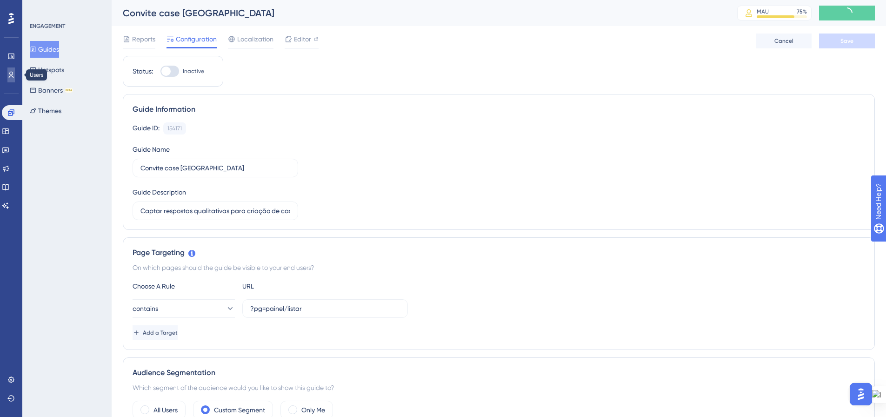
click at [7, 75] on link at bounding box center [10, 74] width 7 height 15
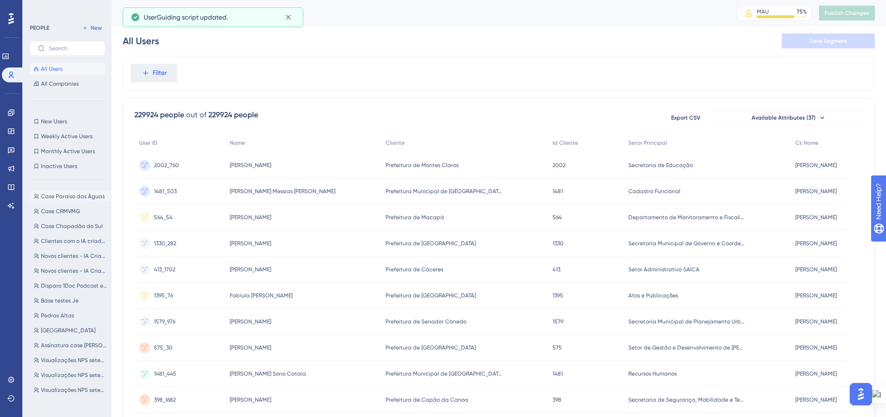
click at [81, 197] on span "Case Paraíso das Águas" at bounding box center [73, 196] width 64 height 7
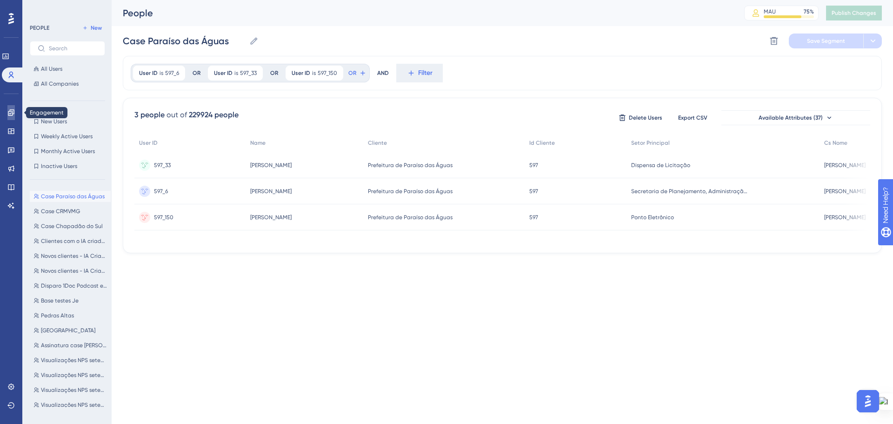
click at [12, 114] on icon at bounding box center [10, 112] width 7 height 7
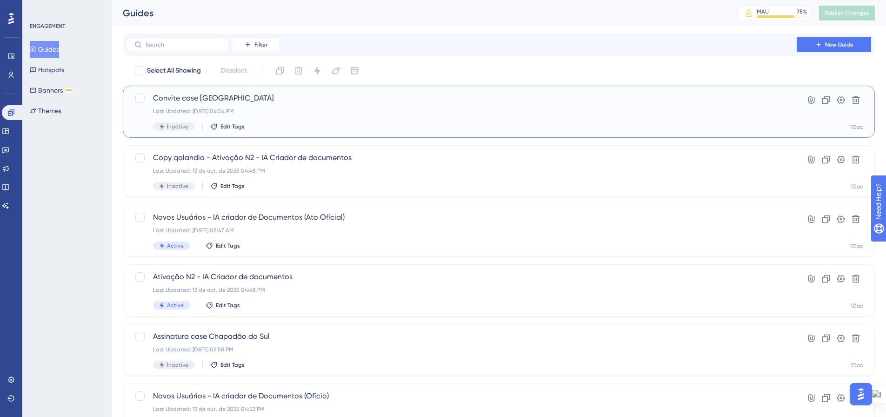
click at [680, 120] on div "Convite case [GEOGRAPHIC_DATA] Last Updated: [DATE] 04:54 PM Inactive Edit Tags" at bounding box center [461, 112] width 617 height 38
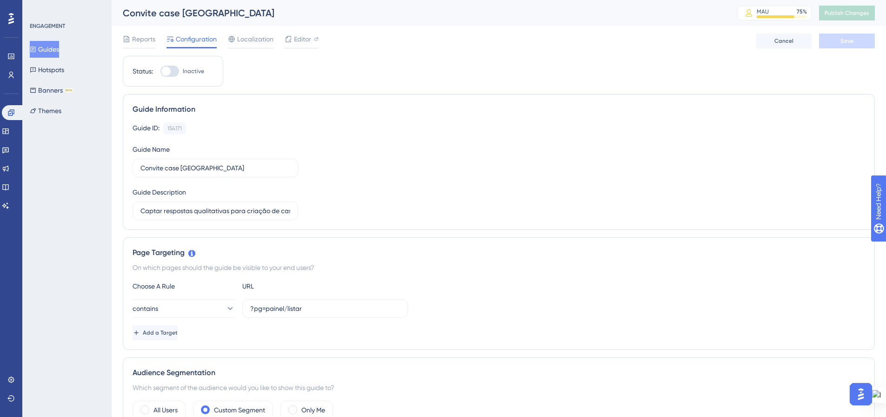
click at [171, 72] on div at bounding box center [169, 71] width 19 height 11
click at [160, 72] on input "Inactive" at bounding box center [160, 71] width 0 height 0
checkbox input "true"
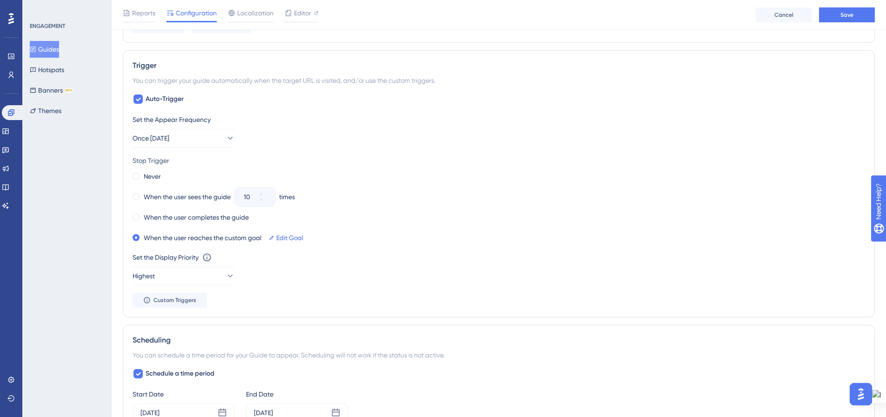
scroll to position [605, 0]
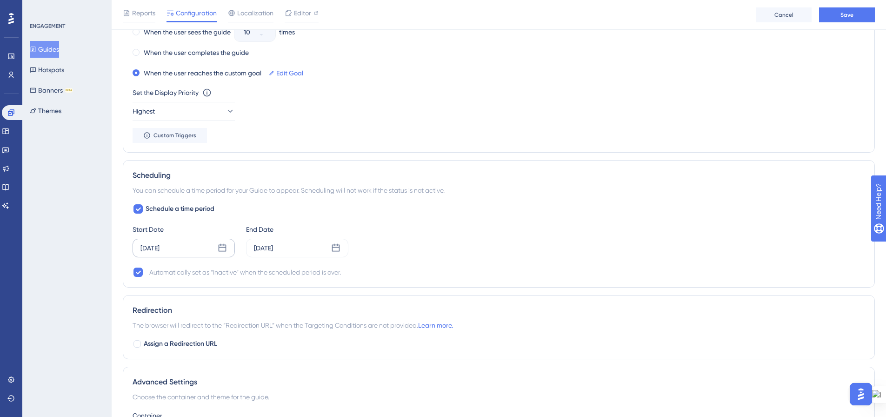
click at [222, 245] on icon at bounding box center [223, 248] width 8 height 8
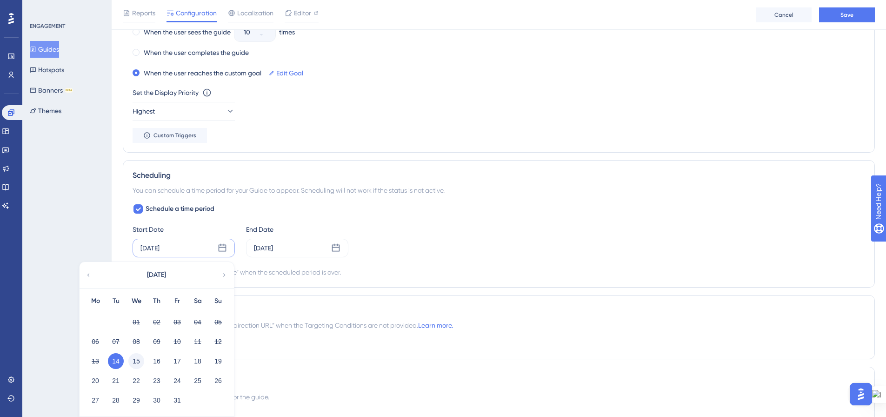
click at [132, 363] on button "15" at bounding box center [136, 361] width 16 height 16
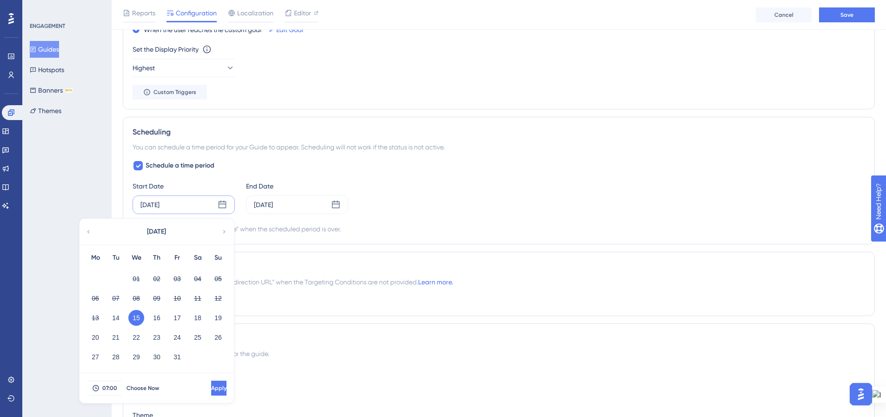
scroll to position [698, 0]
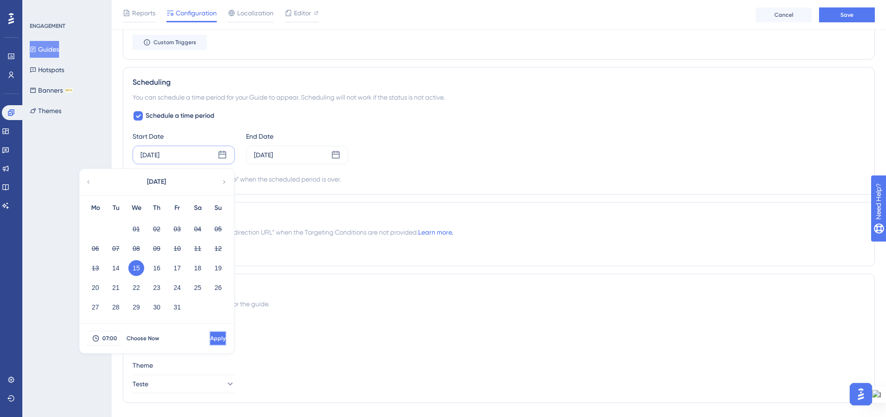
click at [209, 338] on button "Apply" at bounding box center [217, 338] width 17 height 15
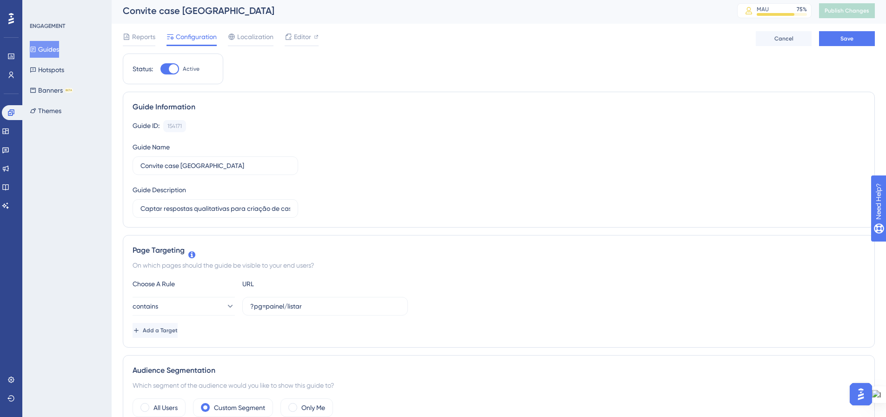
scroll to position [0, 0]
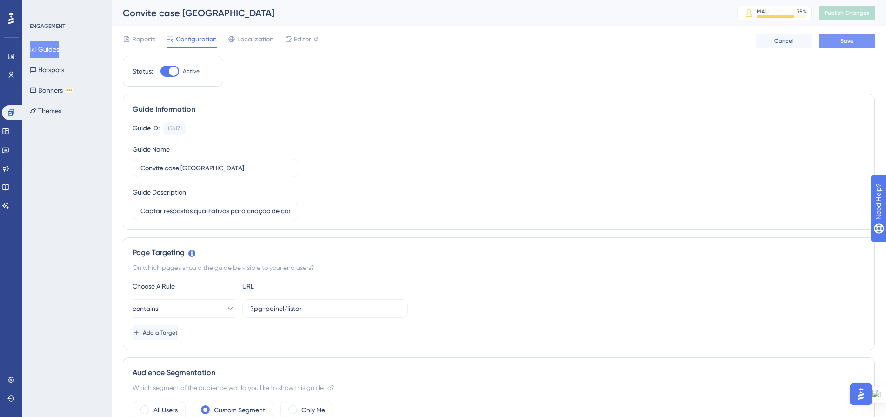
click at [833, 43] on button "Save" at bounding box center [847, 40] width 56 height 15
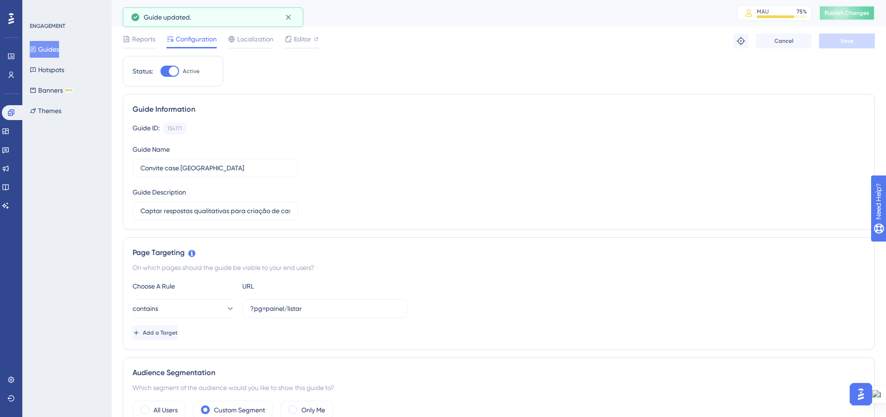
click at [842, 14] on span "Publish Changes" at bounding box center [847, 12] width 45 height 7
click at [292, 19] on icon at bounding box center [288, 17] width 9 height 9
click at [42, 48] on button "Guides" at bounding box center [44, 49] width 29 height 17
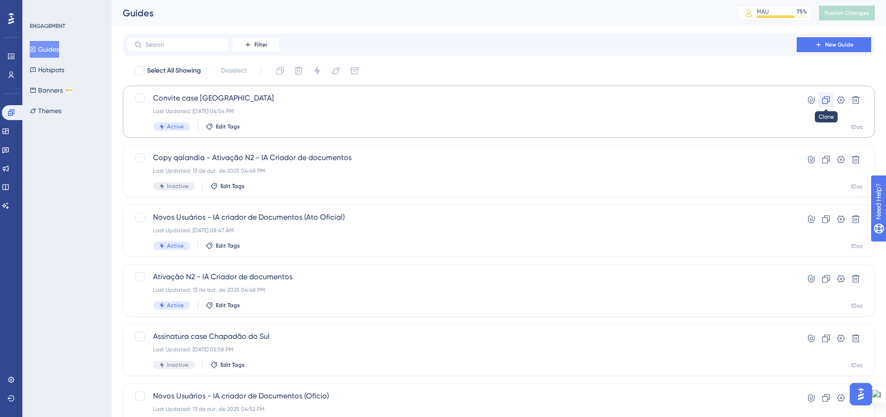
click at [829, 104] on icon at bounding box center [825, 99] width 9 height 9
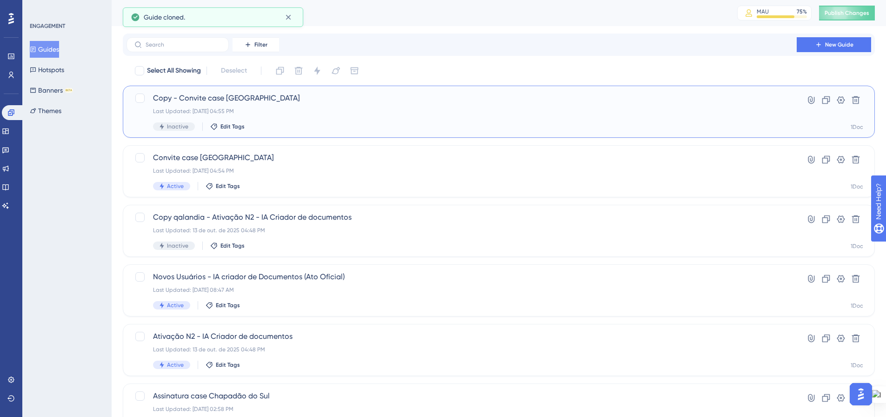
click at [204, 102] on span "Copy - Convite case [GEOGRAPHIC_DATA]" at bounding box center [461, 98] width 617 height 11
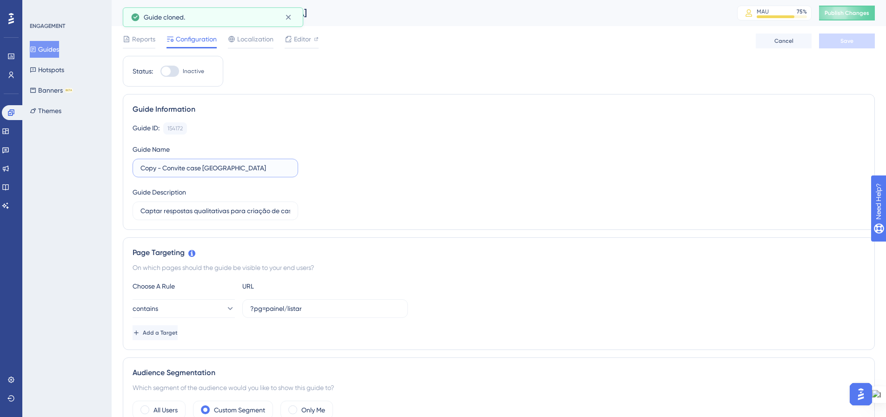
drag, startPoint x: 150, startPoint y: 167, endPoint x: 135, endPoint y: 166, distance: 14.5
click at [135, 166] on label "Copy - Convite case [GEOGRAPHIC_DATA]" at bounding box center [216, 168] width 166 height 19
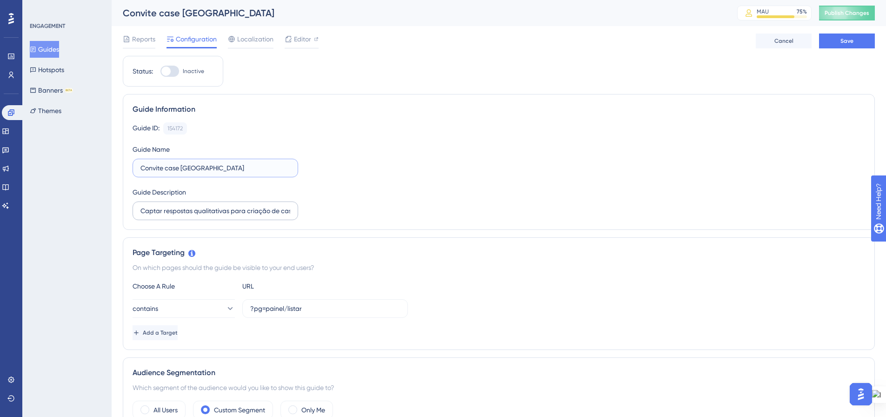
drag, startPoint x: 245, startPoint y: 168, endPoint x: 237, endPoint y: 213, distance: 45.3
click at [182, 165] on input "Convite case [GEOGRAPHIC_DATA]" at bounding box center [215, 168] width 150 height 10
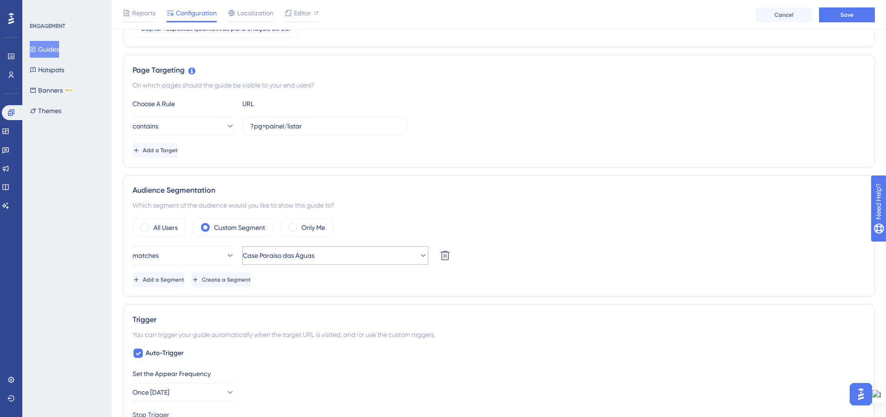
type input "Convite case CRMVMG"
click at [419, 259] on icon at bounding box center [423, 255] width 9 height 9
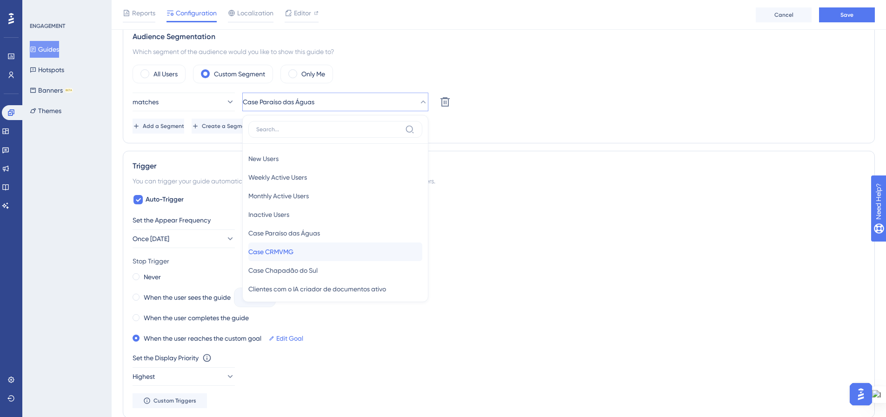
click at [356, 256] on div "Case CRMVMG Case CRMVMG" at bounding box center [335, 251] width 174 height 19
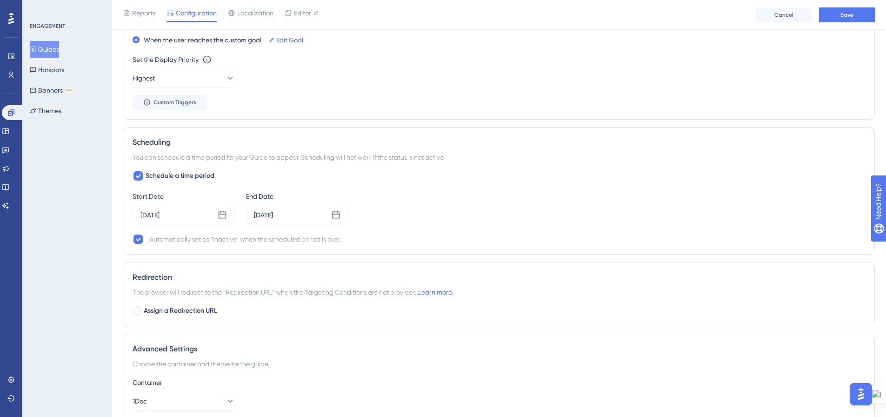
scroll to position [721, 0]
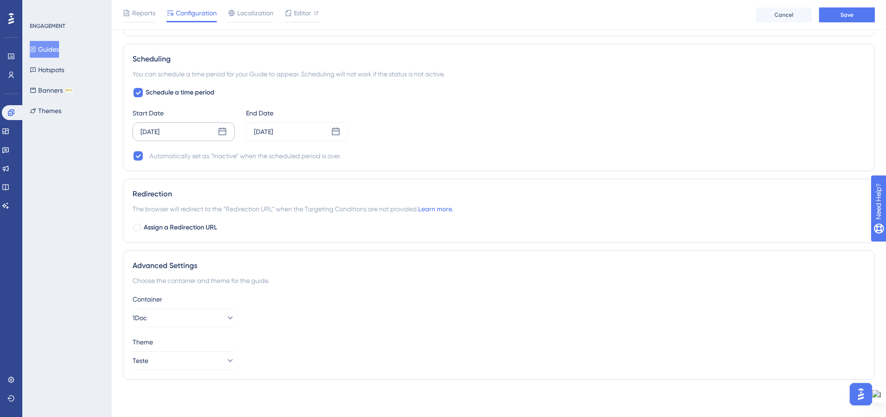
click at [222, 131] on icon at bounding box center [223, 131] width 8 height 8
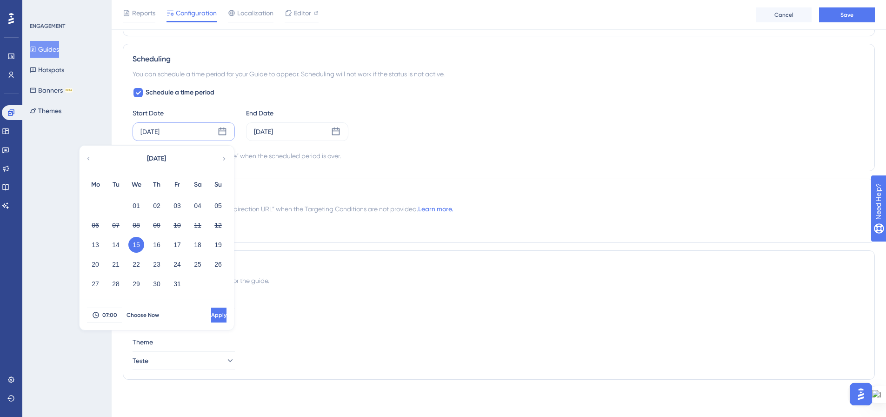
click at [222, 131] on icon at bounding box center [223, 131] width 8 height 8
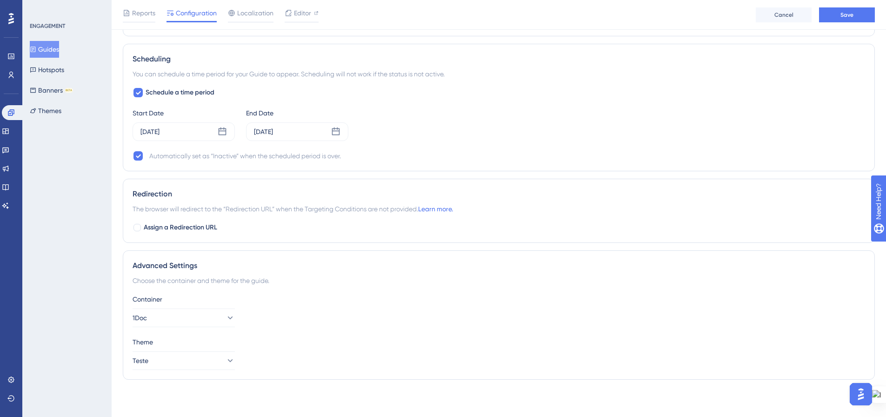
click at [436, 138] on div "Start Date [DATE] End Date [DATE]" at bounding box center [499, 123] width 733 height 33
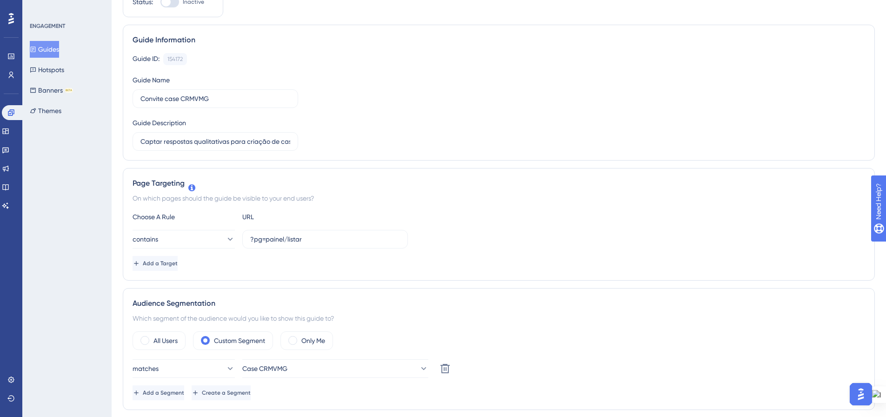
scroll to position [0, 0]
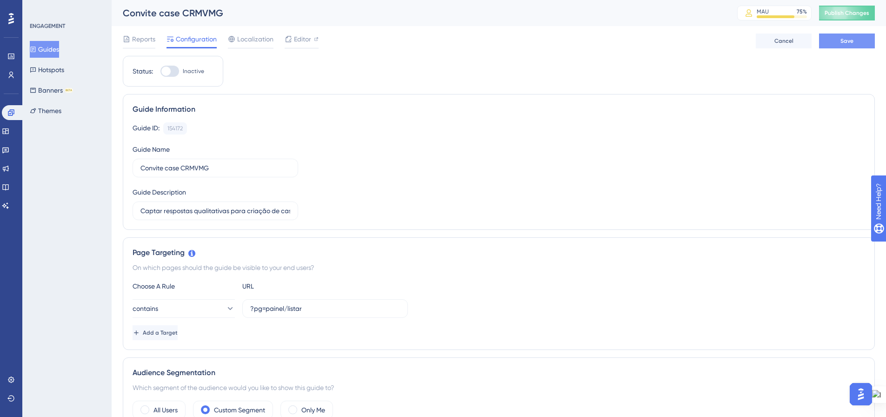
click at [832, 40] on button "Save" at bounding box center [847, 40] width 56 height 15
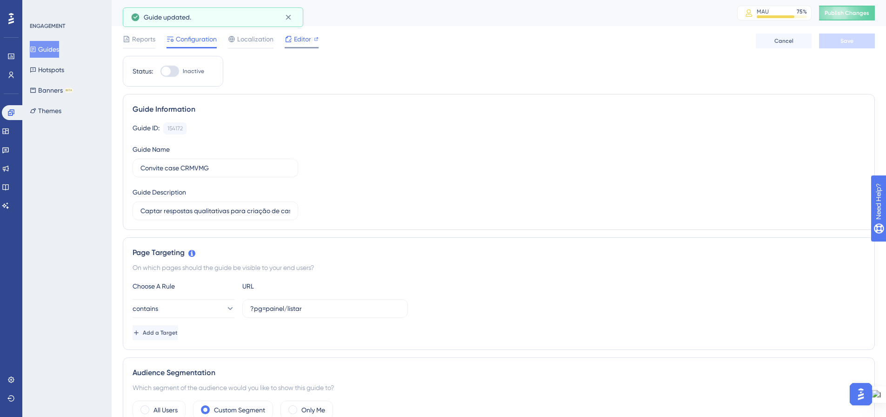
click at [308, 35] on span "Editor" at bounding box center [302, 38] width 17 height 11
click at [175, 68] on div at bounding box center [169, 71] width 19 height 11
click at [160, 71] on input "Inactive" at bounding box center [160, 71] width 0 height 0
checkbox input "true"
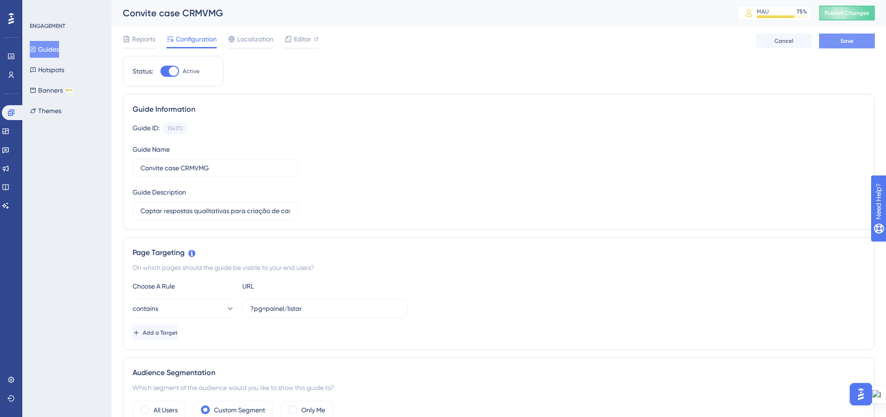
click at [851, 44] on span "Save" at bounding box center [847, 40] width 13 height 7
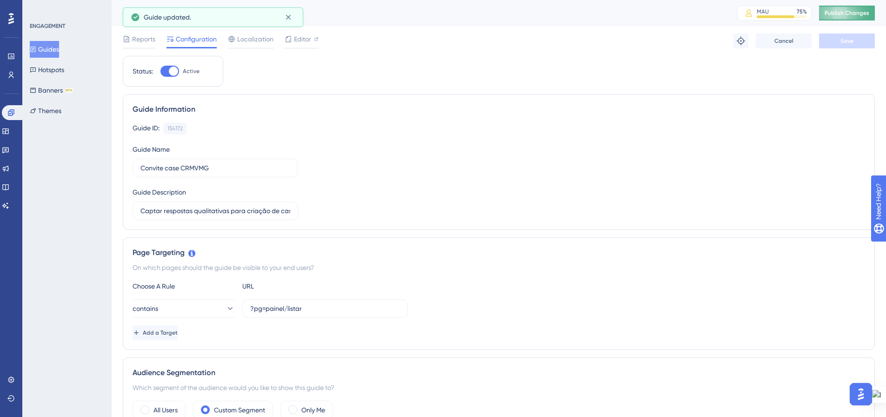
click at [848, 15] on span "Publish Changes" at bounding box center [847, 12] width 45 height 7
click at [12, 75] on icon at bounding box center [10, 74] width 7 height 7
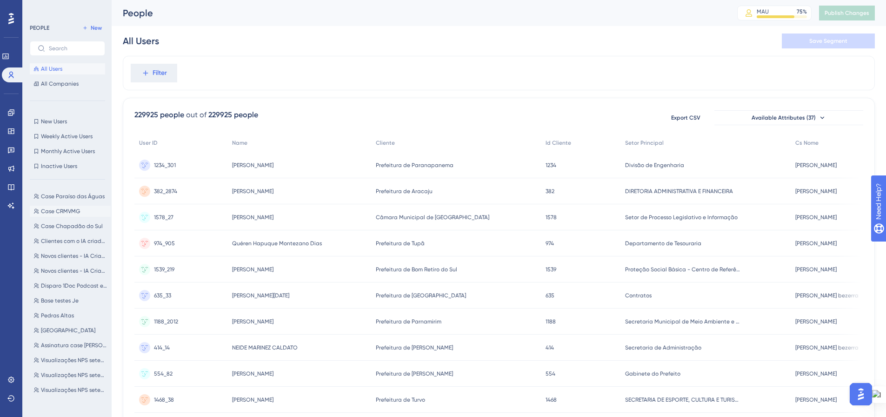
click at [73, 208] on span "Case CRMVMG" at bounding box center [60, 210] width 39 height 7
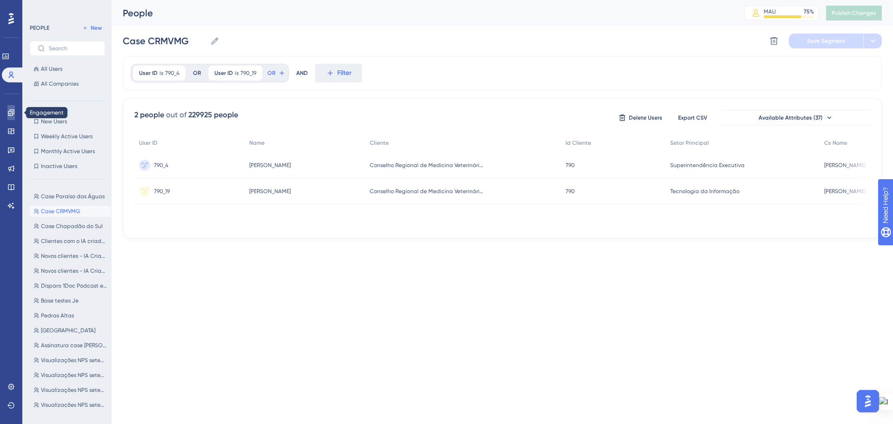
click at [13, 113] on icon at bounding box center [11, 112] width 6 height 6
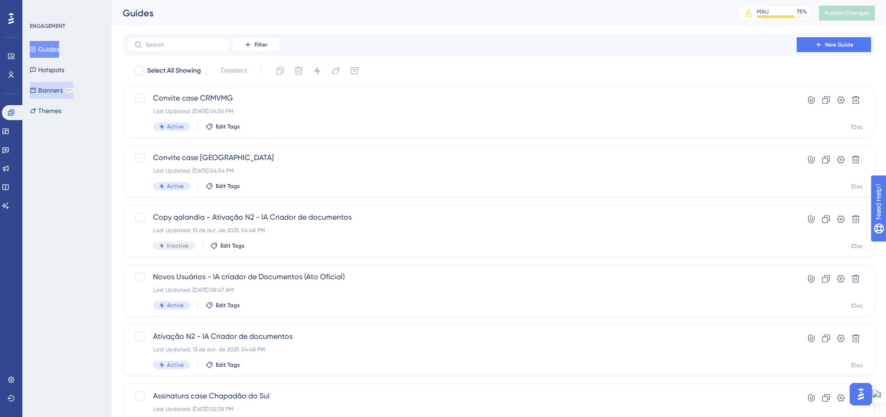
click at [57, 88] on button "Banners BETA" at bounding box center [51, 90] width 43 height 17
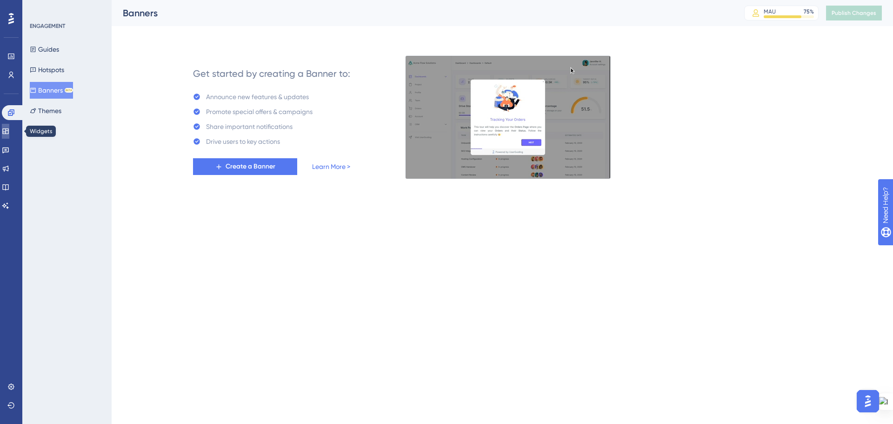
drag, startPoint x: 11, startPoint y: 135, endPoint x: 12, endPoint y: 125, distance: 10.2
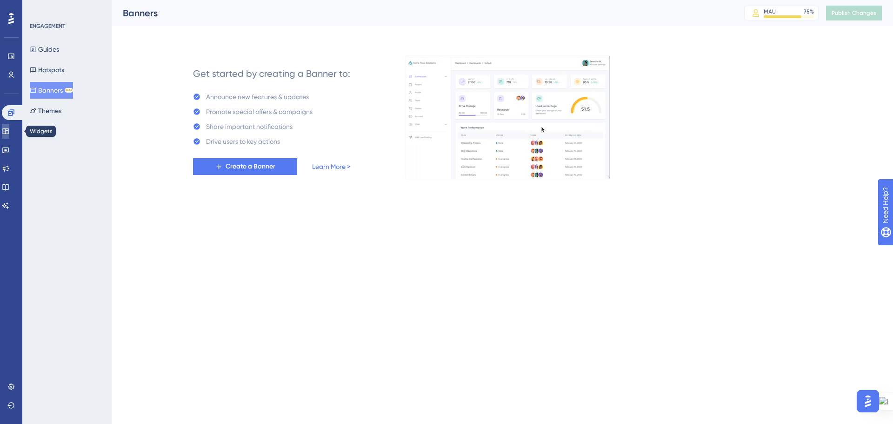
click at [9, 134] on link at bounding box center [5, 131] width 7 height 15
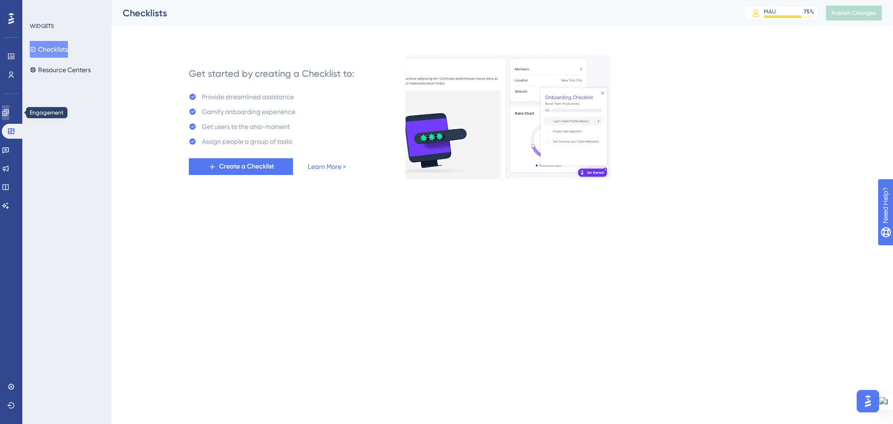
click at [9, 111] on icon at bounding box center [5, 112] width 7 height 7
